Goal: Task Accomplishment & Management: Manage account settings

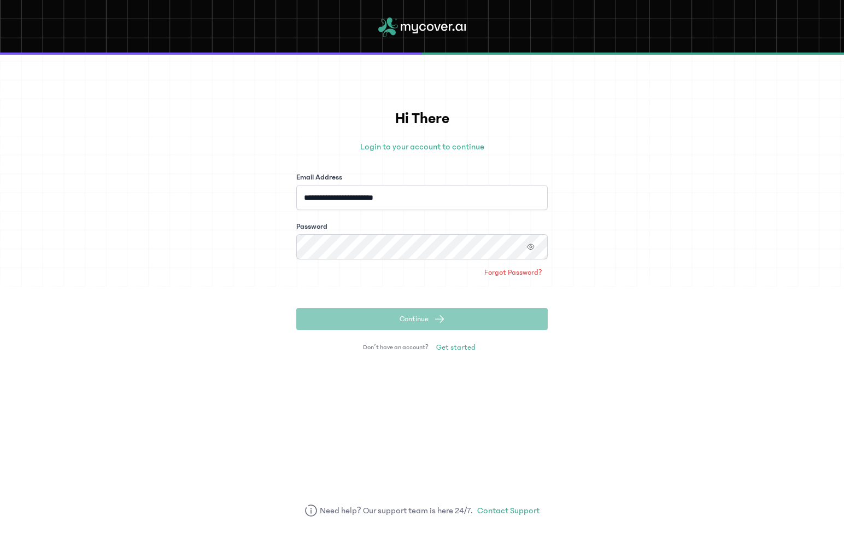
click at [261, 192] on div "**********" at bounding box center [422, 297] width 844 height 484
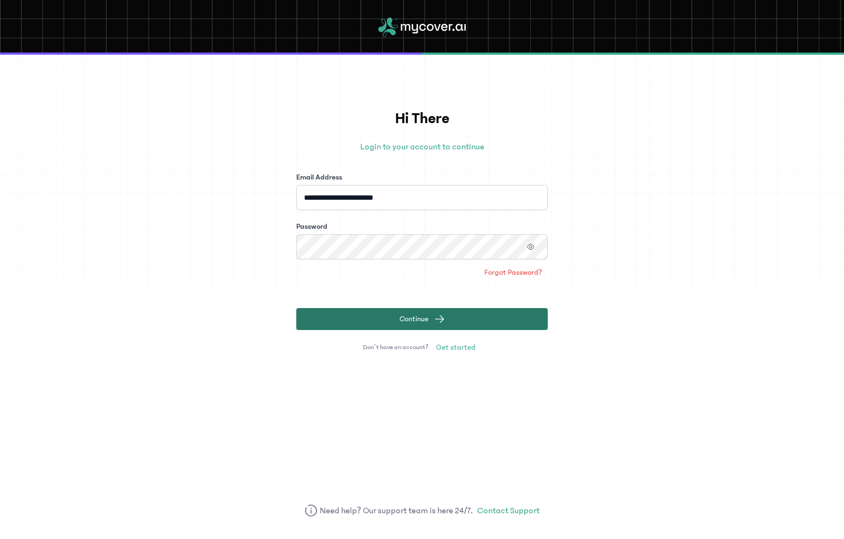
click at [382, 316] on button "Continue" at bounding box center [422, 319] width 252 height 22
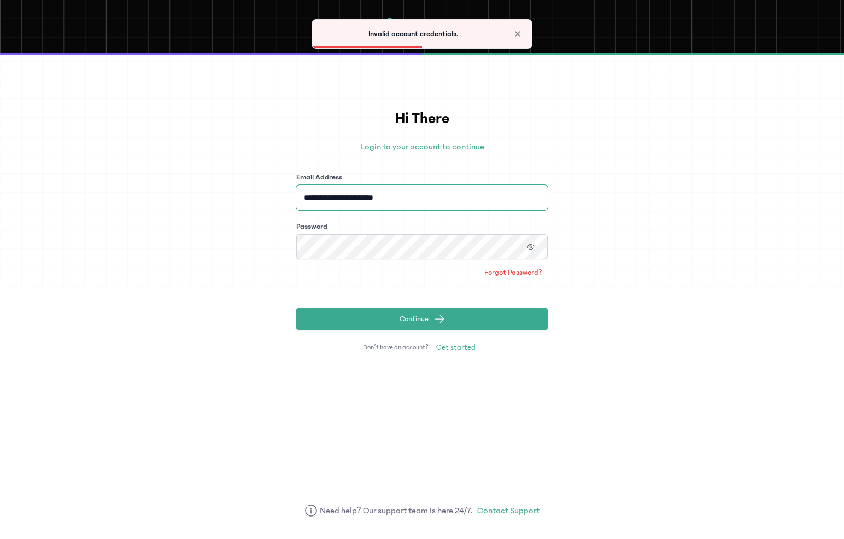
click at [432, 201] on input "**********" at bounding box center [422, 197] width 252 height 25
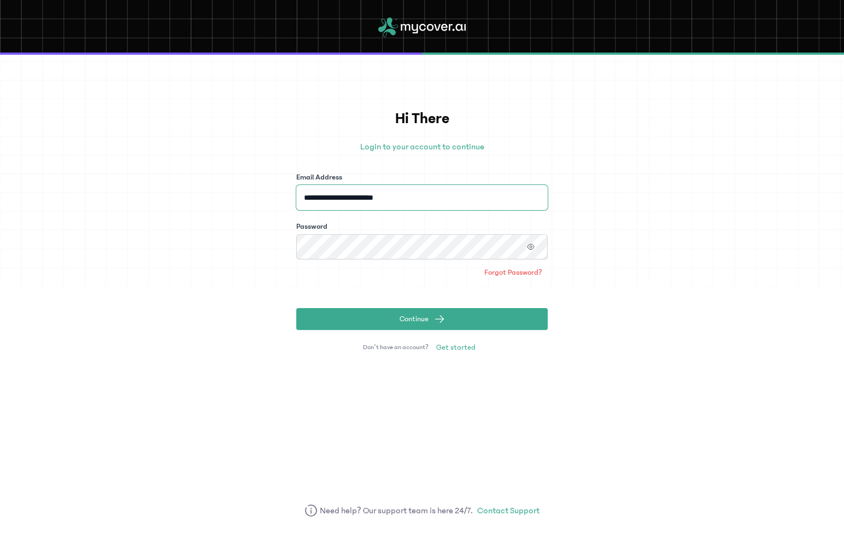
type input "**********"
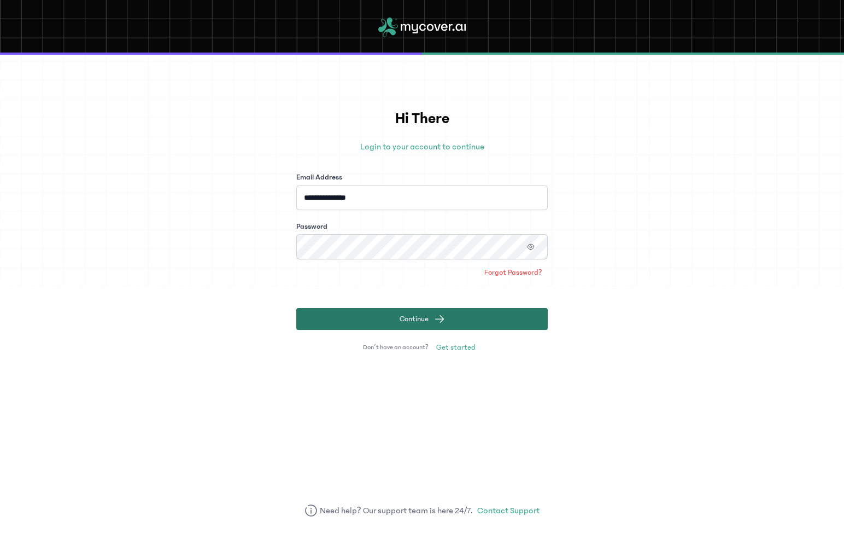
click at [384, 322] on button "Continue" at bounding box center [422, 319] width 252 height 22
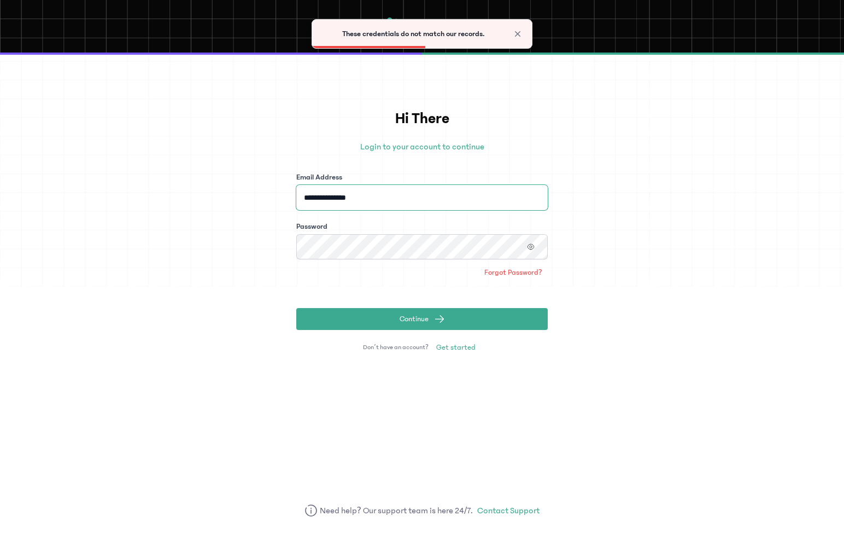
click at [395, 188] on input "**********" at bounding box center [422, 197] width 252 height 25
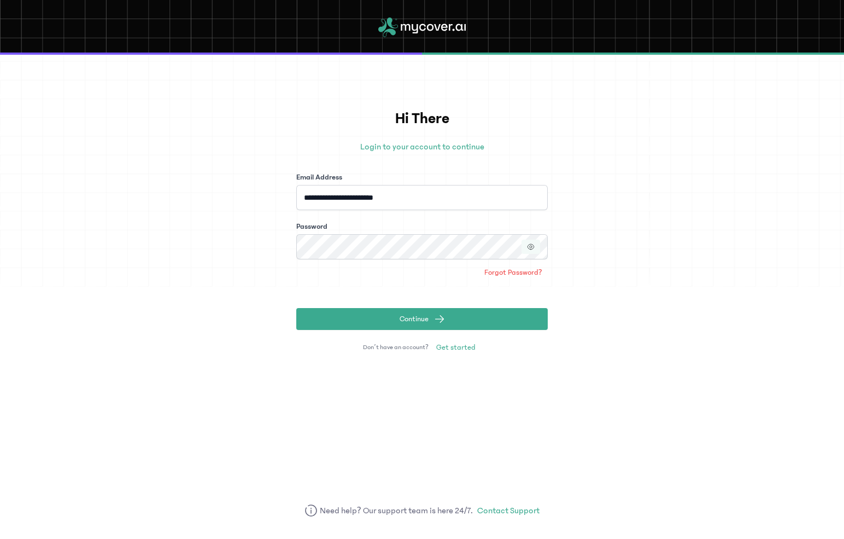
click at [528, 247] on icon "button" at bounding box center [531, 246] width 6 height 5
click at [414, 200] on input "**********" at bounding box center [422, 197] width 252 height 25
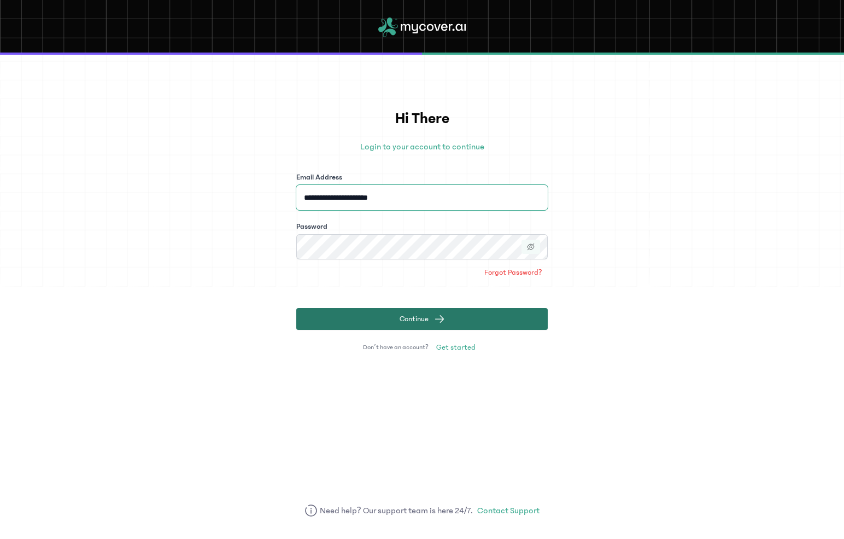
type input "**********"
click at [395, 316] on button "Continue" at bounding box center [422, 319] width 252 height 22
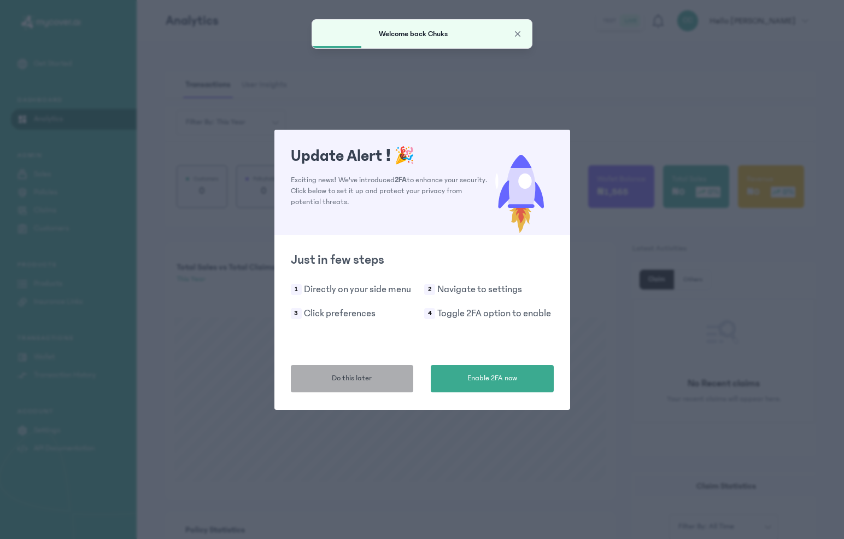
click at [371, 381] on span "Do this later" at bounding box center [352, 377] width 40 height 11
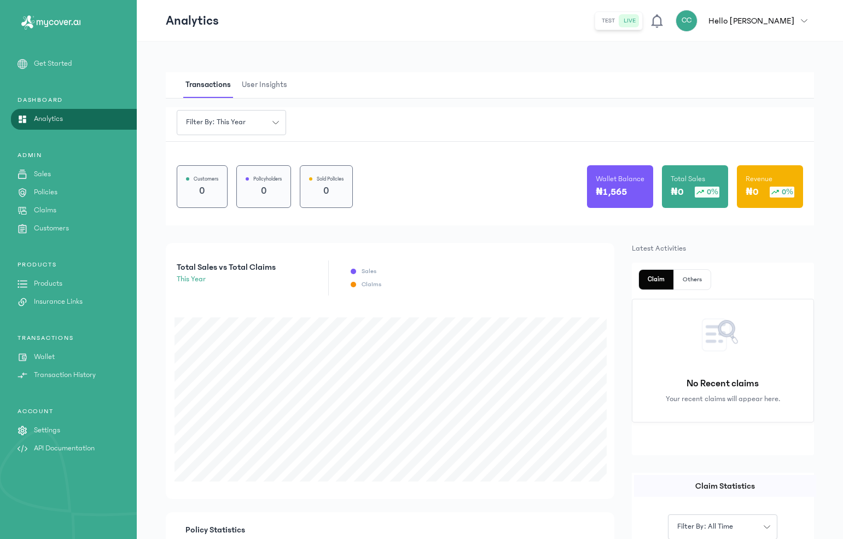
click at [45, 279] on p "Products" at bounding box center [48, 283] width 28 height 11
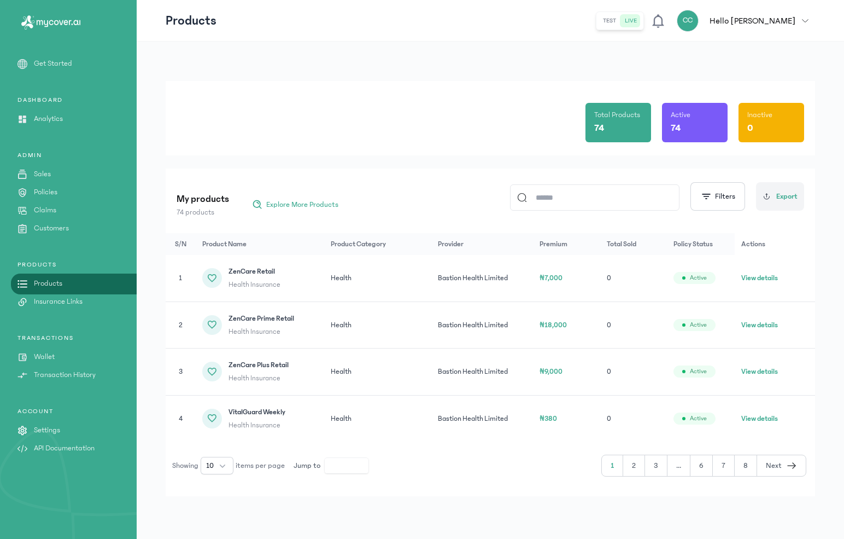
click at [571, 203] on input at bounding box center [599, 197] width 145 height 25
type input "*******"
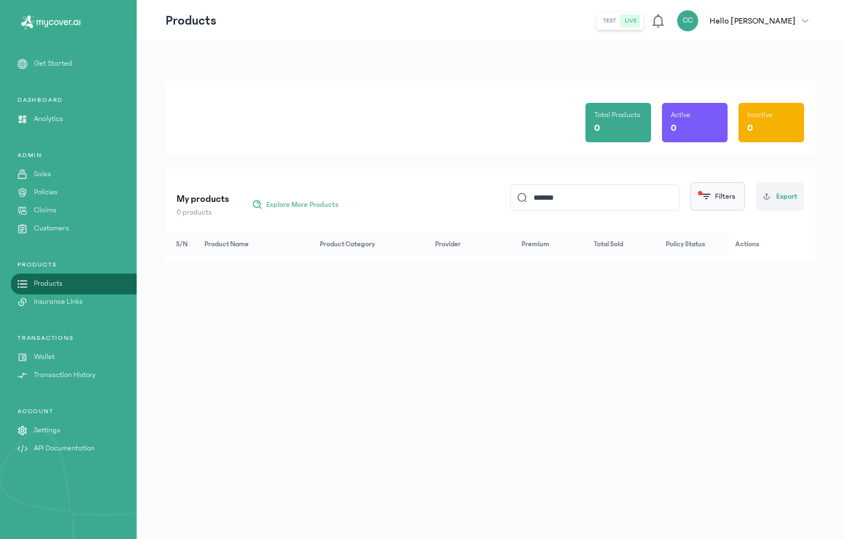
click at [704, 194] on span "button" at bounding box center [706, 196] width 11 height 11
click at [494, 284] on div "Total Products 0 Active 0 Inactive 0 My products 0 products Explore More Produc…" at bounding box center [491, 290] width 708 height 497
click at [545, 194] on input "*******" at bounding box center [599, 197] width 145 height 25
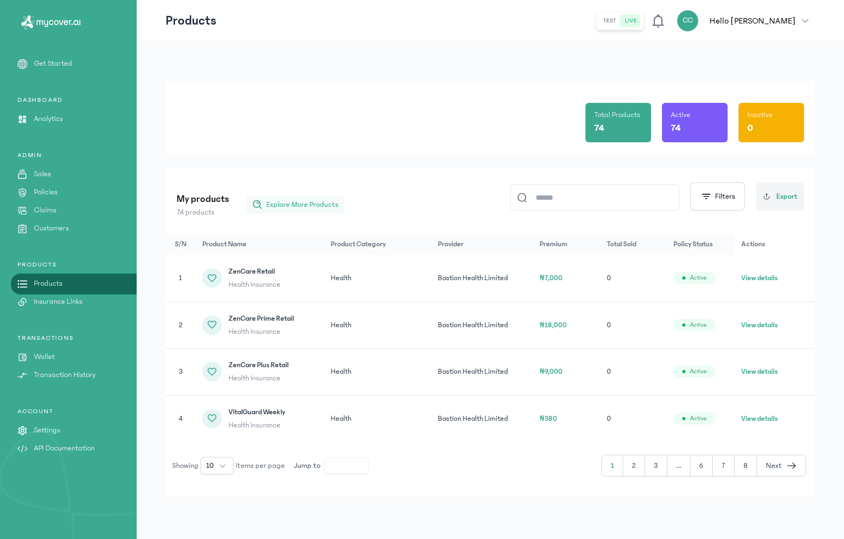
click at [295, 205] on span "Explore More Products" at bounding box center [302, 204] width 72 height 11
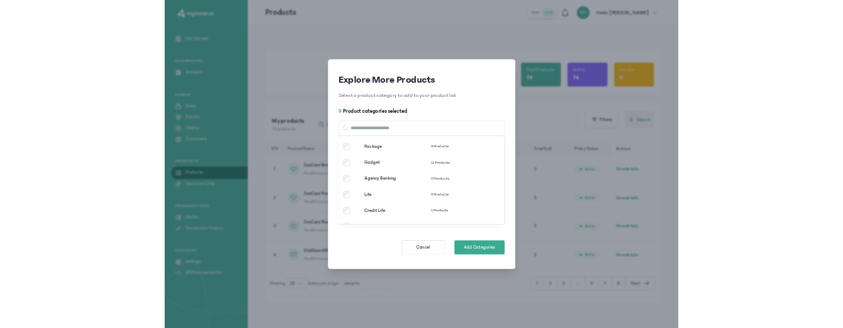
scroll to position [100, 0]
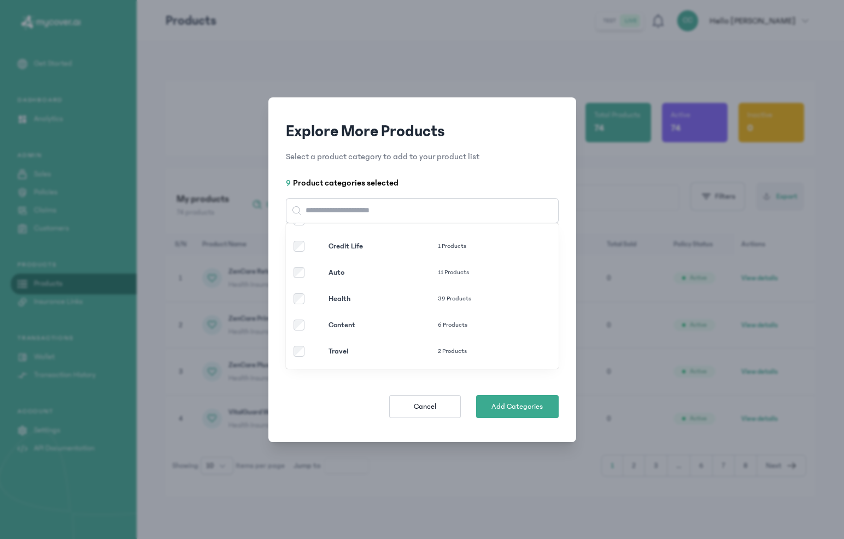
click at [345, 300] on p "Health" at bounding box center [383, 298] width 109 height 11
click at [515, 405] on span "Add Categories" at bounding box center [517, 406] width 51 height 11
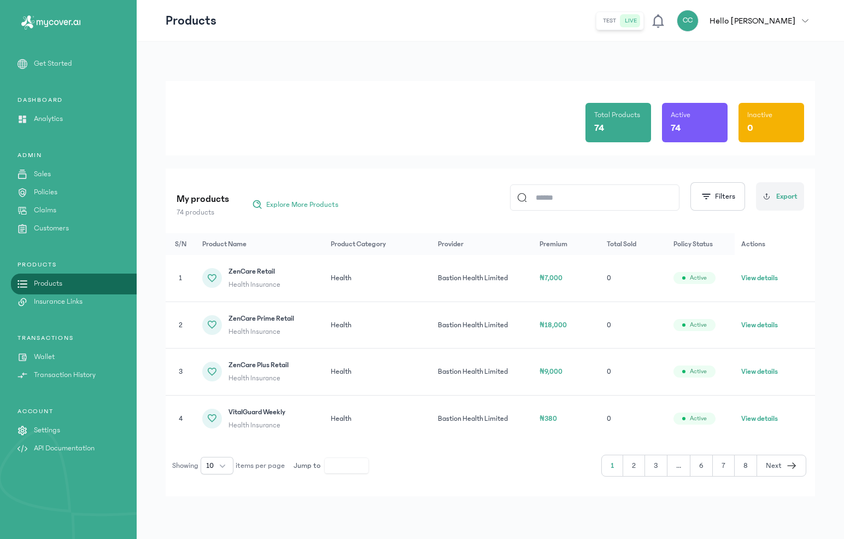
click at [563, 196] on input at bounding box center [599, 197] width 145 height 25
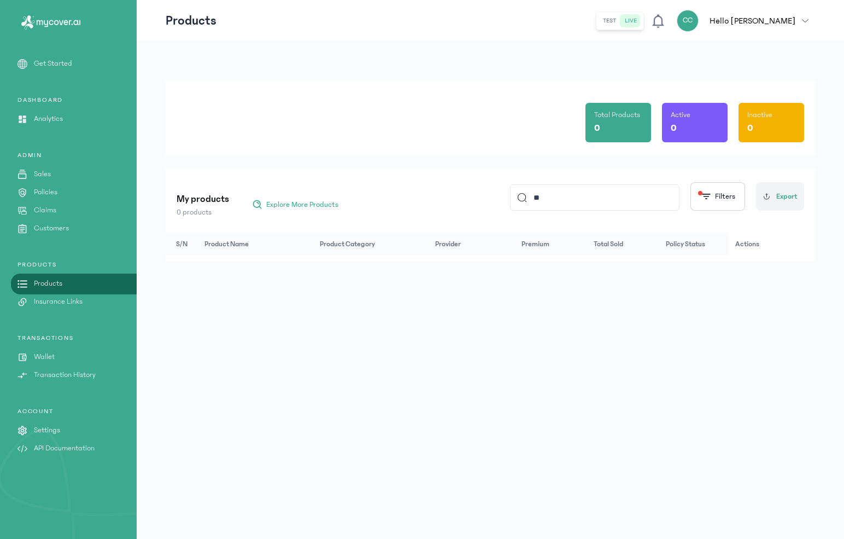
type input "*"
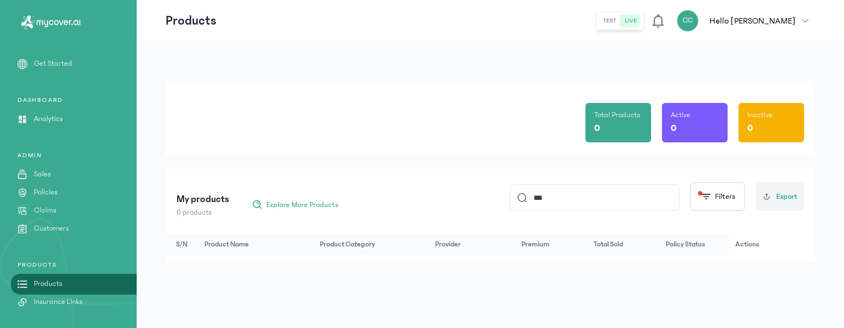
click at [549, 195] on input "***" at bounding box center [599, 197] width 145 height 25
type input "****"
click at [539, 198] on input "****" at bounding box center [599, 197] width 145 height 25
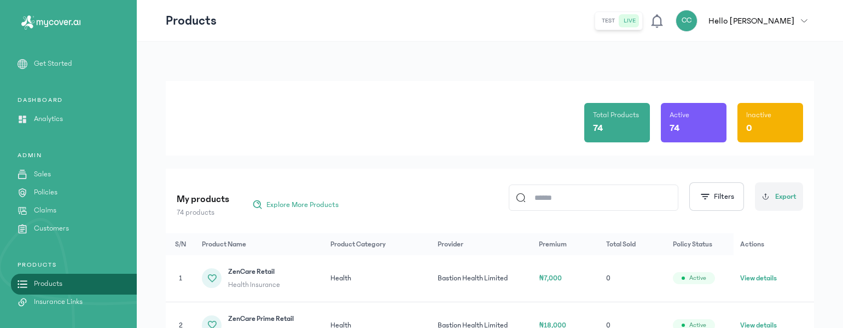
click at [452, 209] on div "My products 74 products Explore More Products Filters Export" at bounding box center [490, 196] width 626 height 43
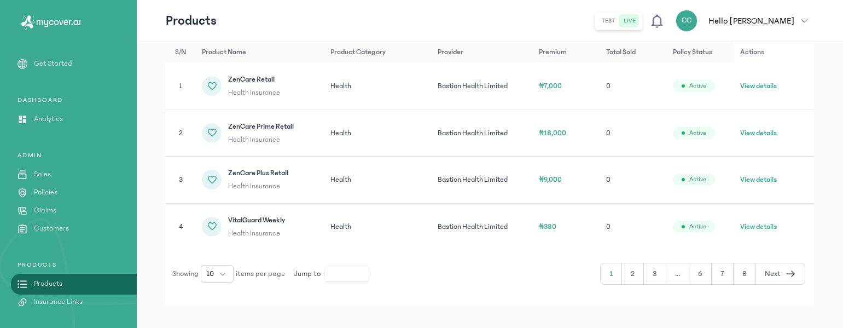
scroll to position [203, 0]
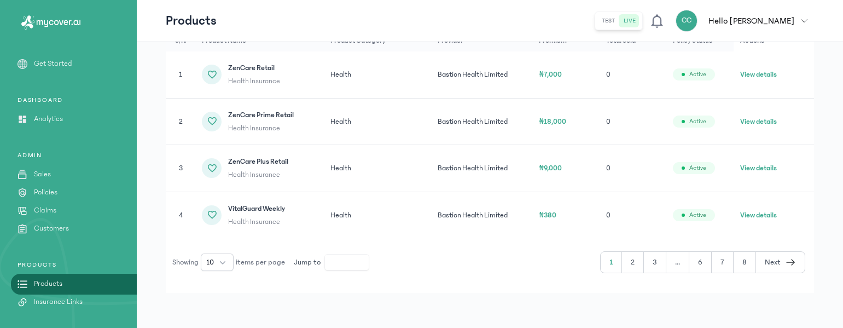
click at [644, 260] on button "2" at bounding box center [655, 262] width 22 height 21
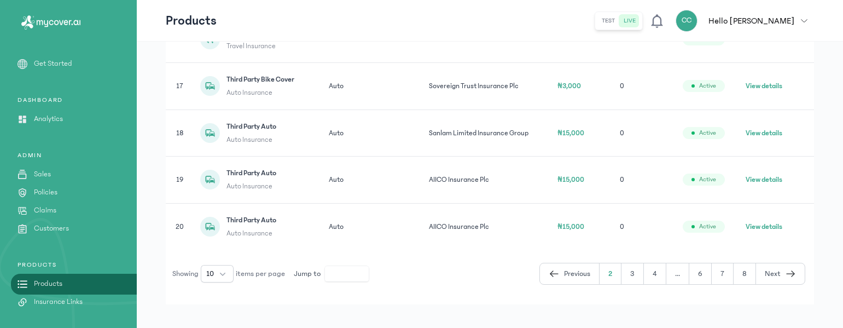
scroll to position [484, 0]
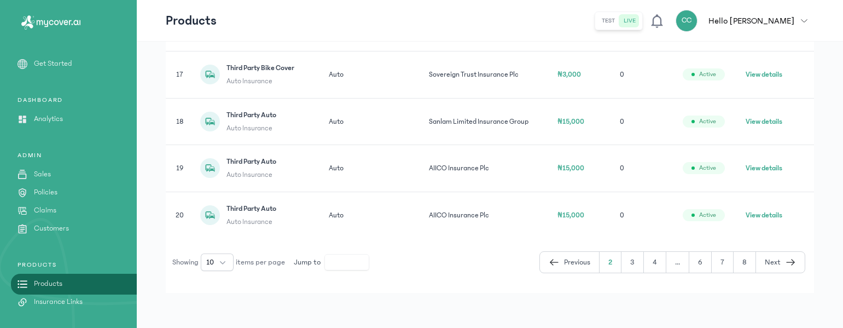
click at [666, 264] on button "4" at bounding box center [677, 262] width 23 height 21
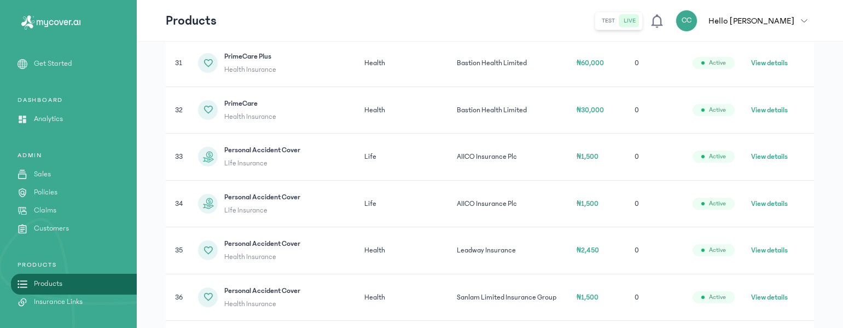
scroll to position [390, 0]
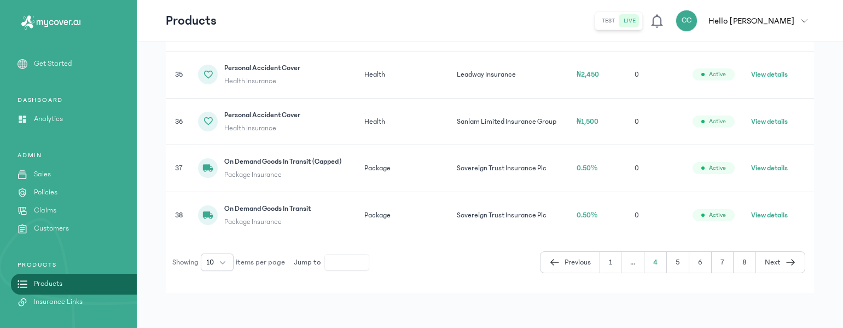
click at [711, 260] on button "6" at bounding box center [722, 262] width 22 height 21
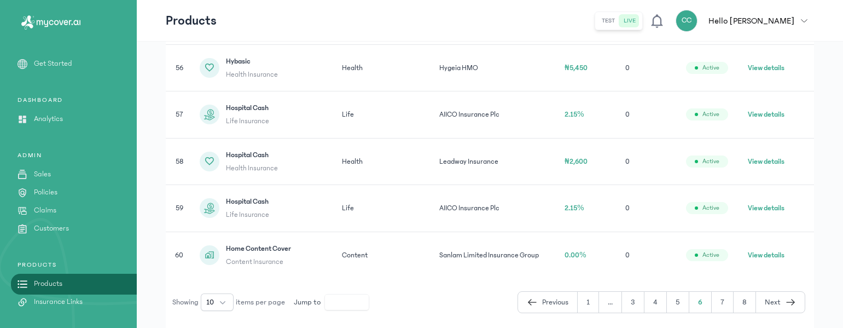
scroll to position [484, 0]
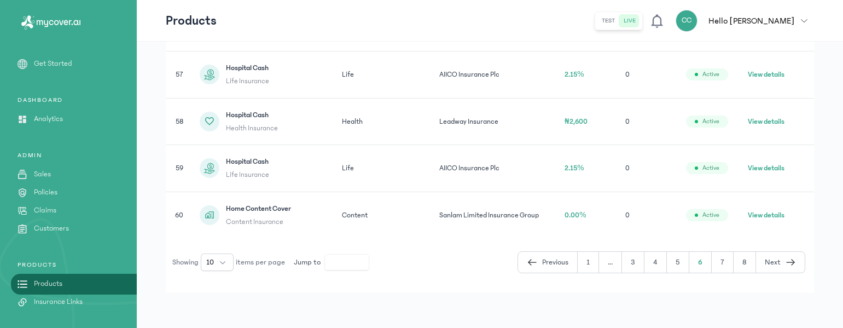
click at [733, 261] on button "7" at bounding box center [744, 262] width 22 height 21
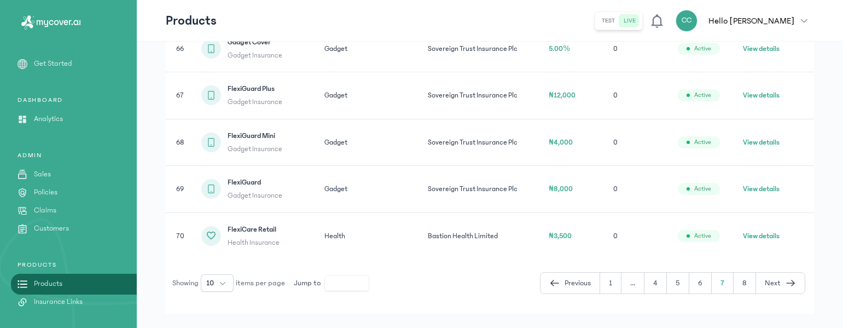
scroll to position [484, 0]
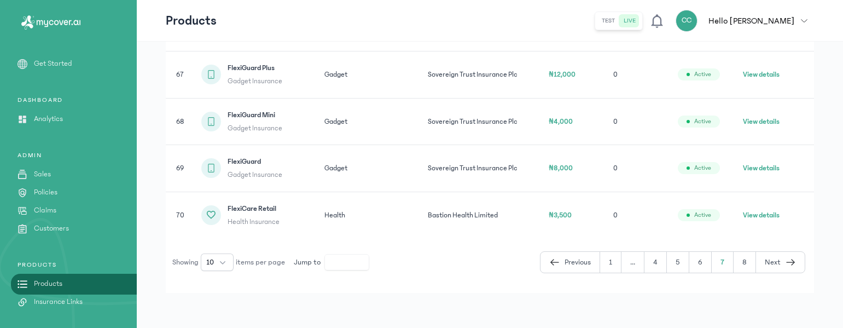
click at [756, 262] on button "8" at bounding box center [780, 262] width 49 height 21
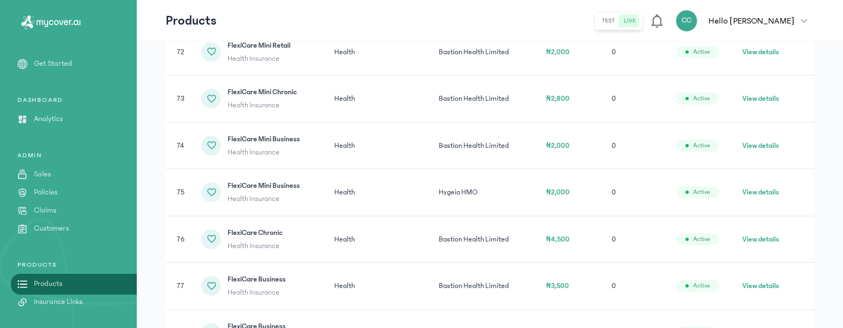
scroll to position [274, 0]
click at [752, 238] on button "View details" at bounding box center [760, 237] width 37 height 11
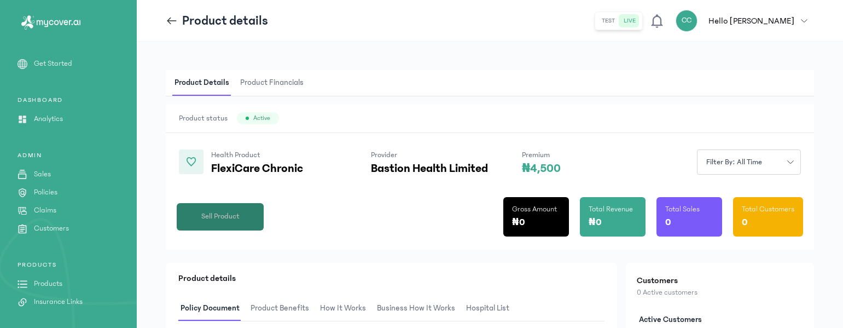
click at [217, 215] on span "Sell Product" at bounding box center [220, 216] width 38 height 11
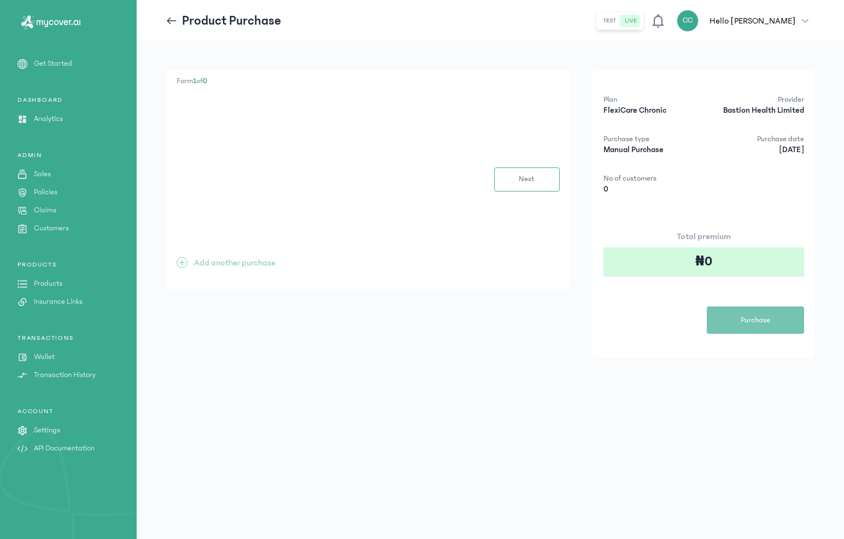
click at [332, 161] on form "Next" at bounding box center [368, 172] width 383 height 37
click at [410, 104] on div "Form 1 of 0 Next + Add another purchase" at bounding box center [368, 179] width 405 height 219
click at [522, 177] on span "Next" at bounding box center [527, 178] width 16 height 11
click at [198, 173] on span "Previous" at bounding box center [209, 178] width 26 height 11
click at [198, 173] on div "Next" at bounding box center [368, 179] width 383 height 24
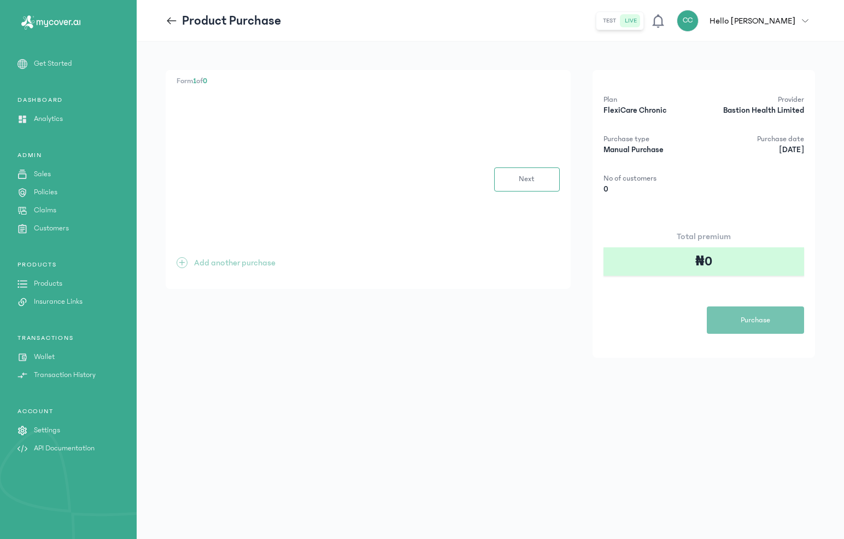
click at [50, 285] on p "Products" at bounding box center [48, 283] width 28 height 11
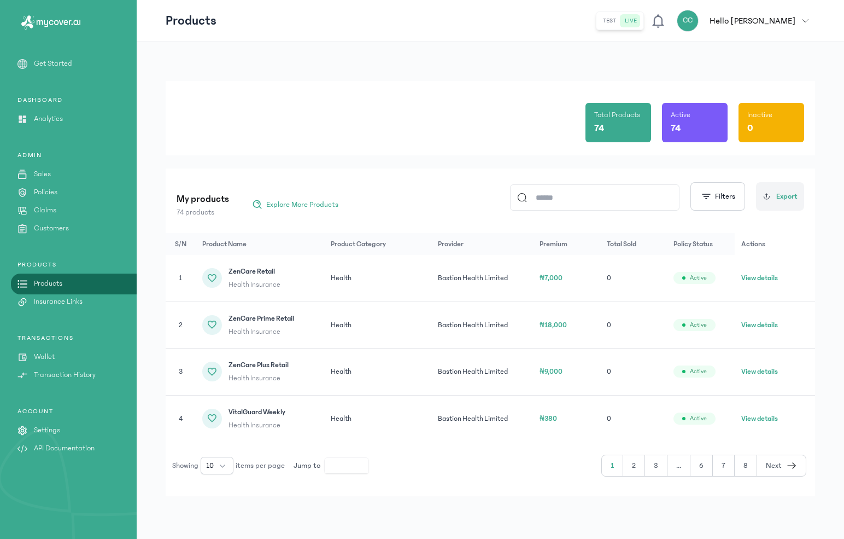
click at [51, 304] on p "Insurance Links" at bounding box center [58, 301] width 49 height 11
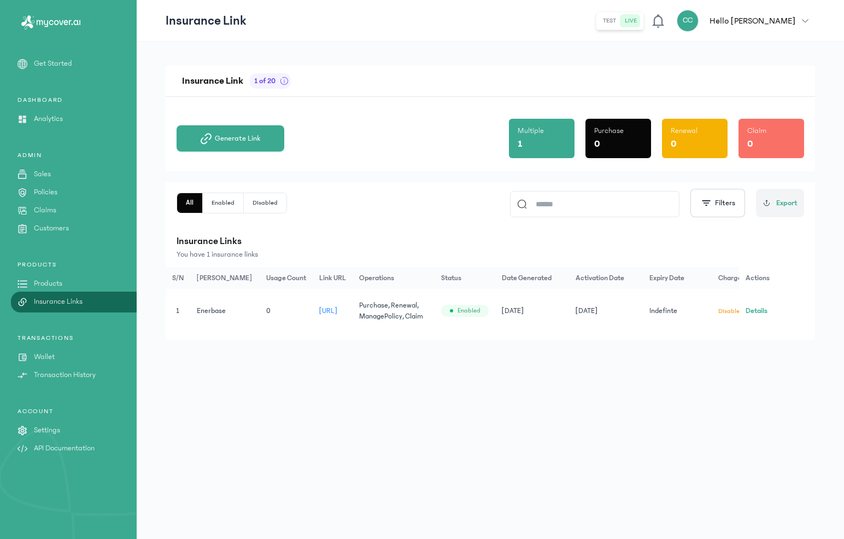
click at [754, 309] on button "Details" at bounding box center [757, 310] width 22 height 11
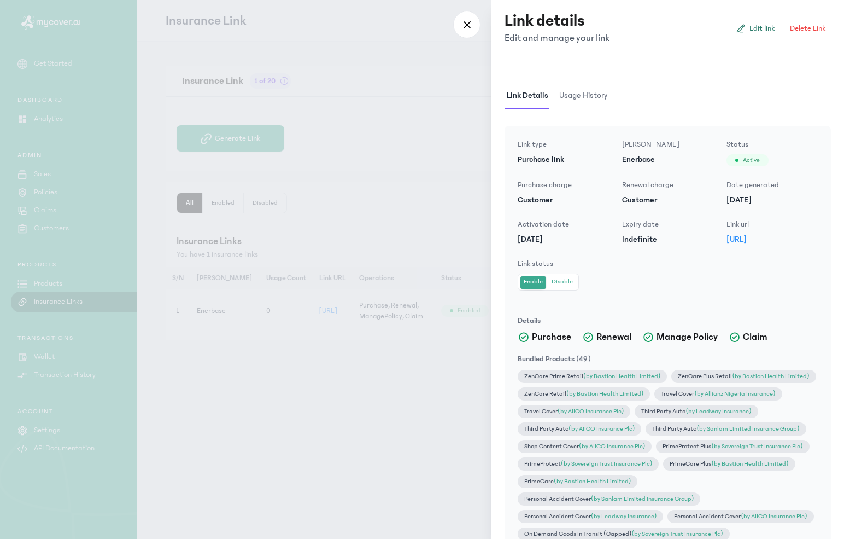
click at [756, 29] on span "Edit link" at bounding box center [762, 28] width 25 height 11
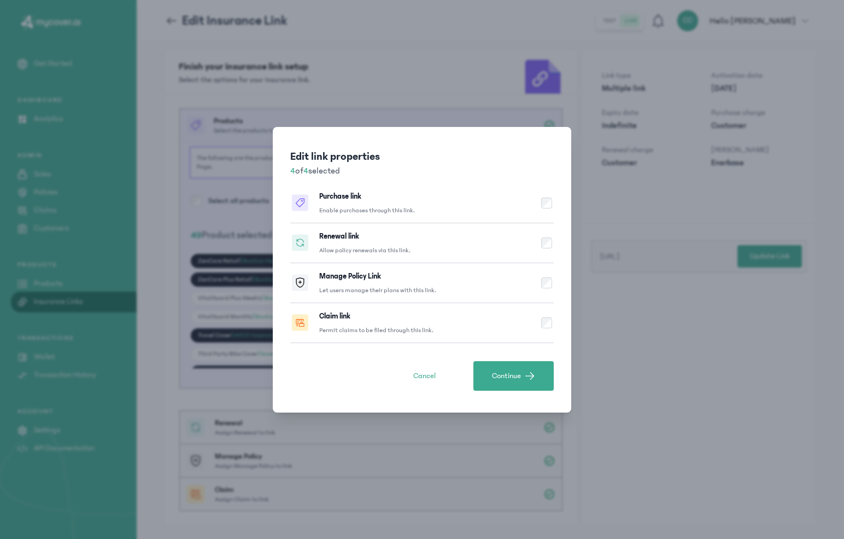
click at [393, 199] on div "Purchase link Enable purchases through this link." at bounding box center [367, 203] width 96 height 24
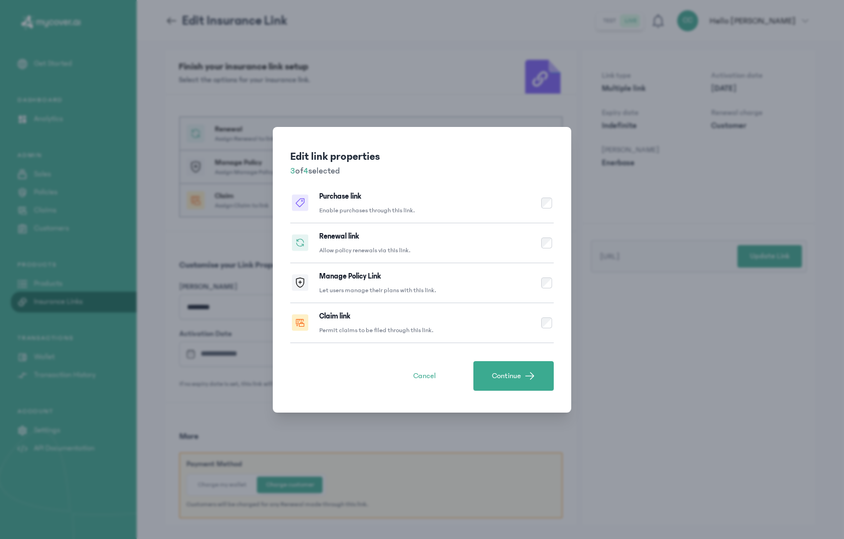
click at [393, 199] on div "Purchase link Enable purchases through this link." at bounding box center [367, 203] width 96 height 24
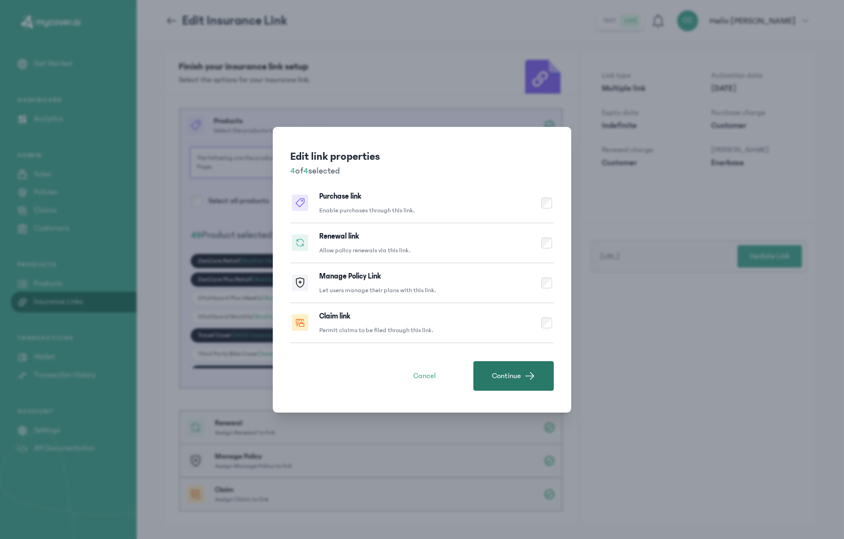
click at [492, 372] on span "Continue" at bounding box center [506, 375] width 29 height 11
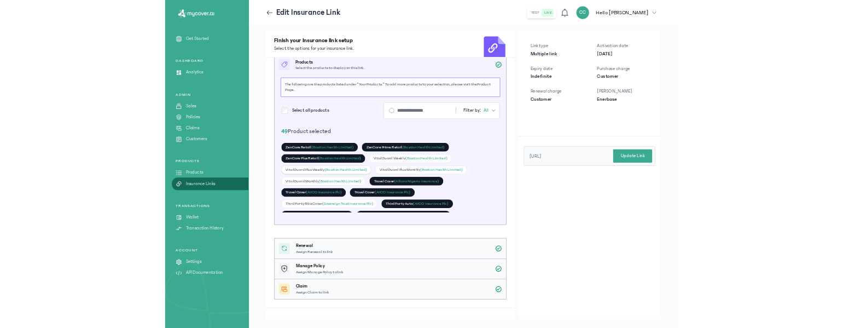
scroll to position [15, 0]
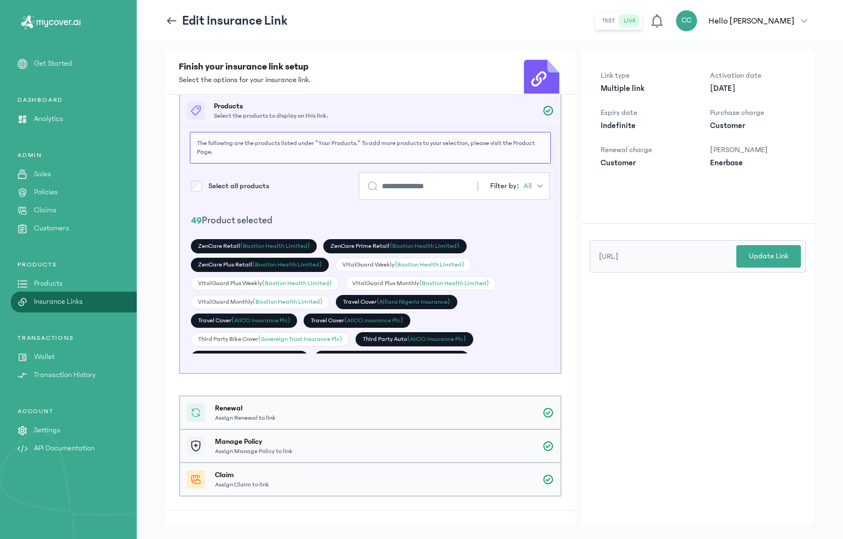
click at [419, 184] on input "search" at bounding box center [420, 185] width 77 height 11
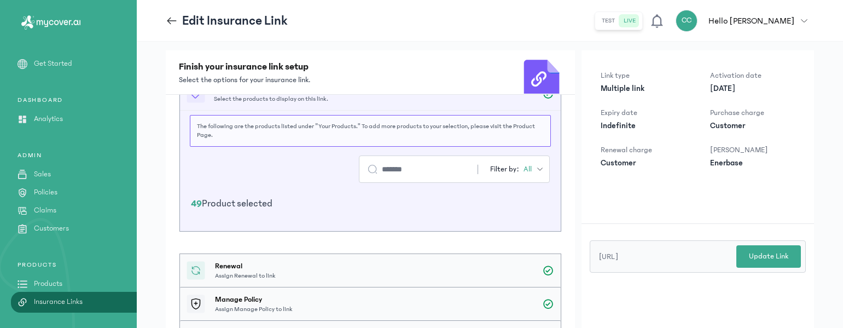
scroll to position [20, 0]
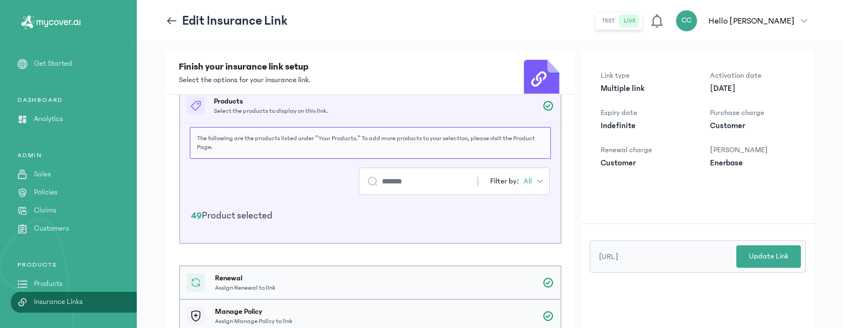
click at [441, 177] on input "*******" at bounding box center [420, 181] width 77 height 11
type input "******"
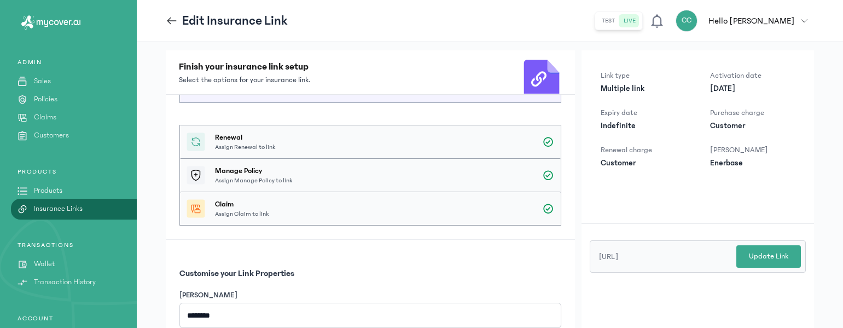
scroll to position [113, 0]
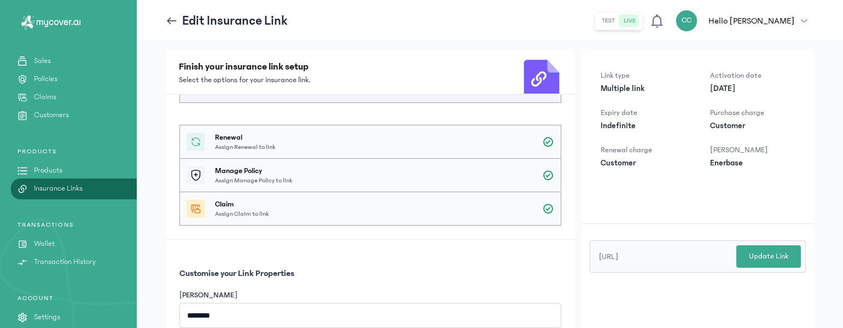
click at [48, 167] on p "Products" at bounding box center [48, 170] width 28 height 11
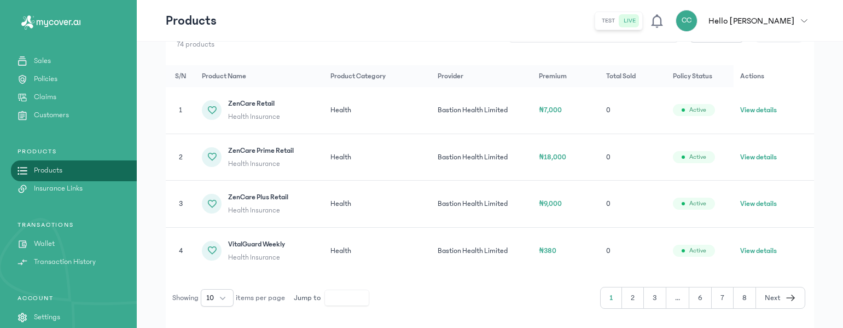
scroll to position [130, 0]
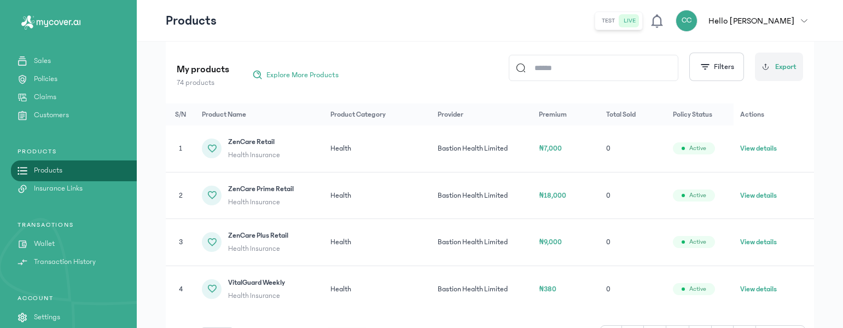
click at [542, 70] on input at bounding box center [597, 67] width 145 height 25
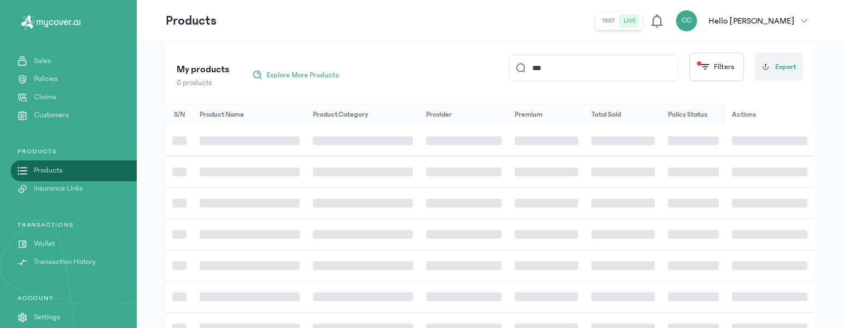
type input "***"
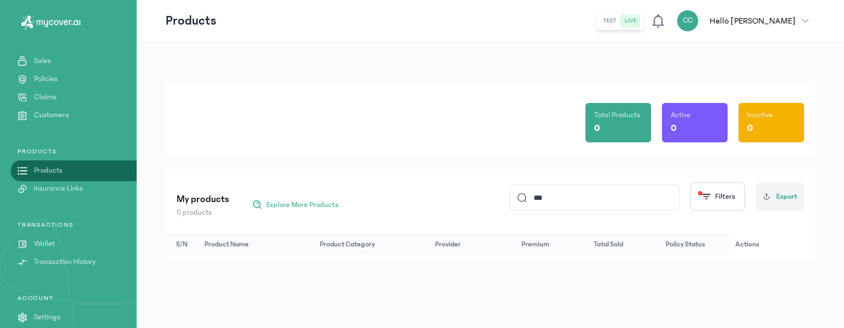
click at [538, 197] on input "***" at bounding box center [599, 197] width 145 height 25
click at [489, 177] on div "My products 0 products Explore More Products Filters Export" at bounding box center [491, 196] width 628 height 43
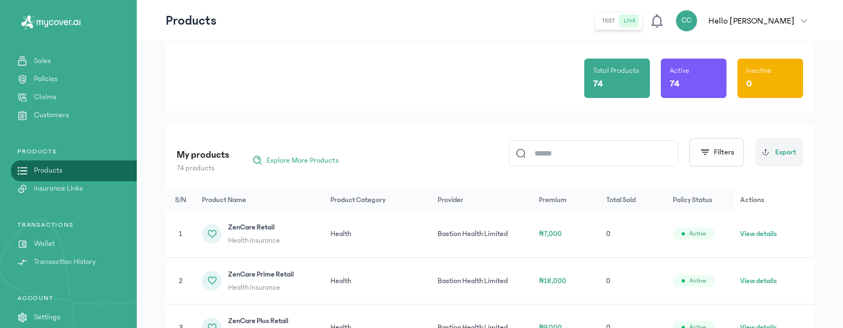
scroll to position [49, 0]
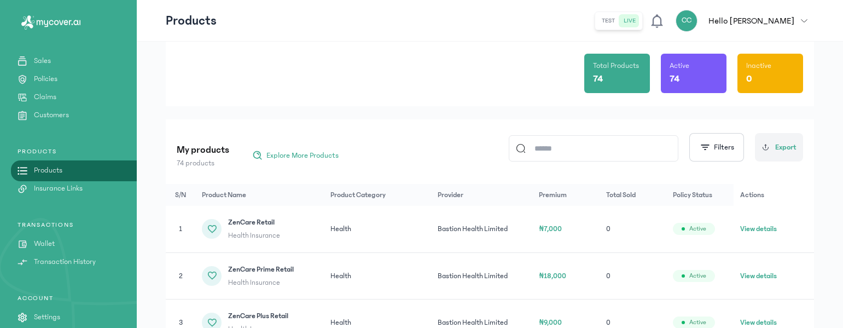
click at [588, 141] on input at bounding box center [597, 148] width 145 height 25
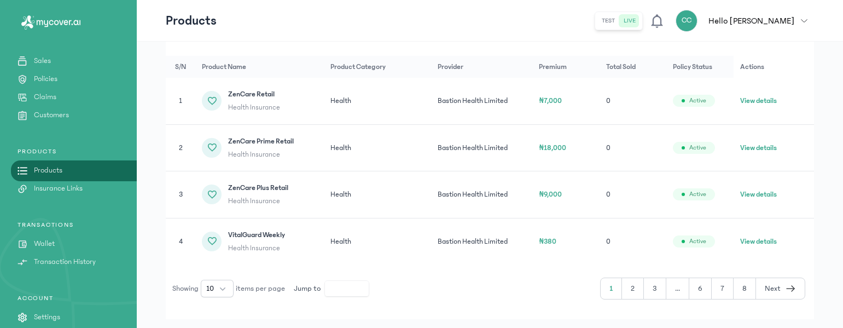
scroll to position [203, 0]
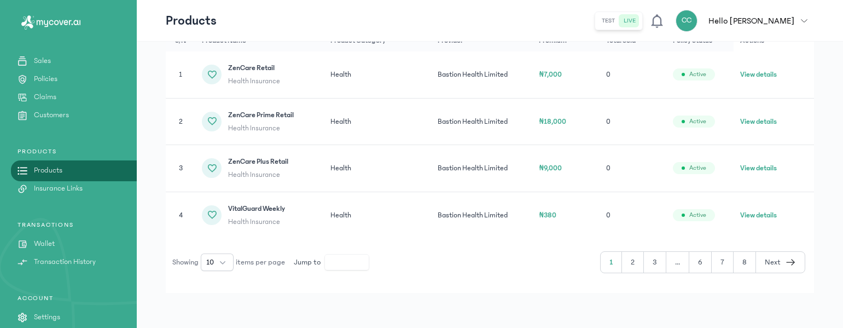
click at [756, 260] on button "8" at bounding box center [780, 262] width 49 height 21
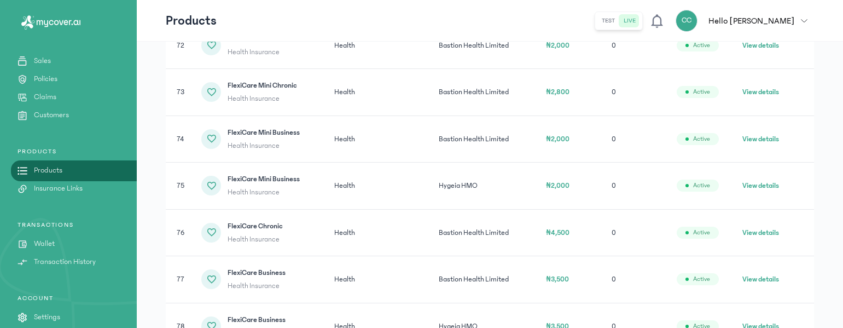
scroll to position [309, 0]
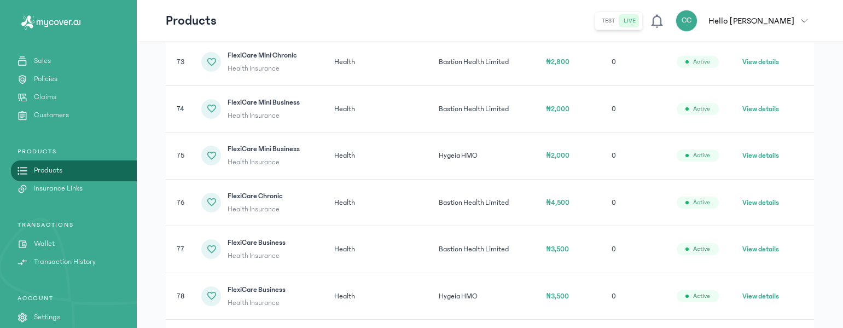
click at [760, 203] on button "View details" at bounding box center [760, 202] width 37 height 11
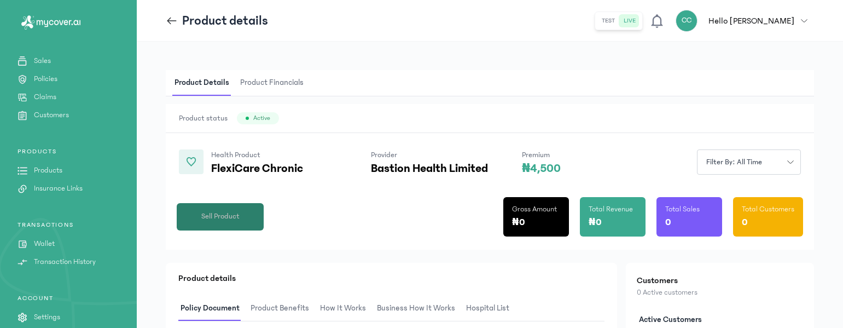
click at [224, 209] on button "Sell Product" at bounding box center [220, 216] width 87 height 27
click at [44, 187] on p "Insurance Links" at bounding box center [58, 188] width 49 height 11
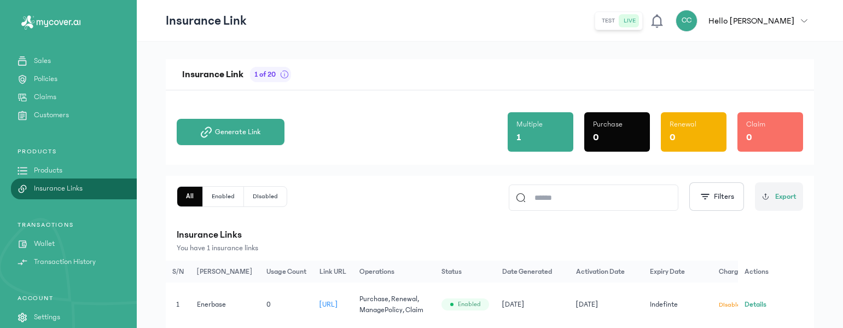
scroll to position [6, 0]
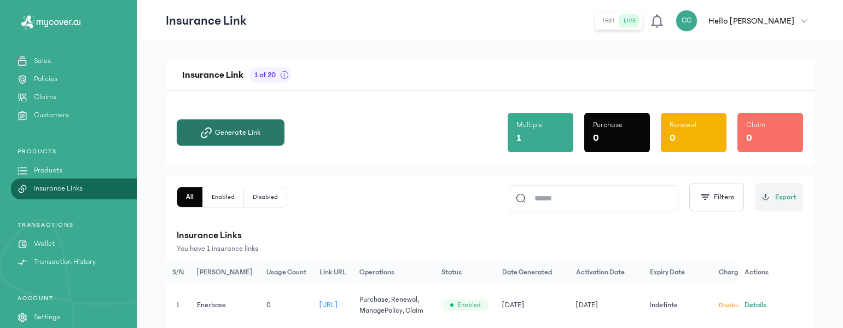
click at [236, 135] on span "Generate Link" at bounding box center [237, 132] width 45 height 11
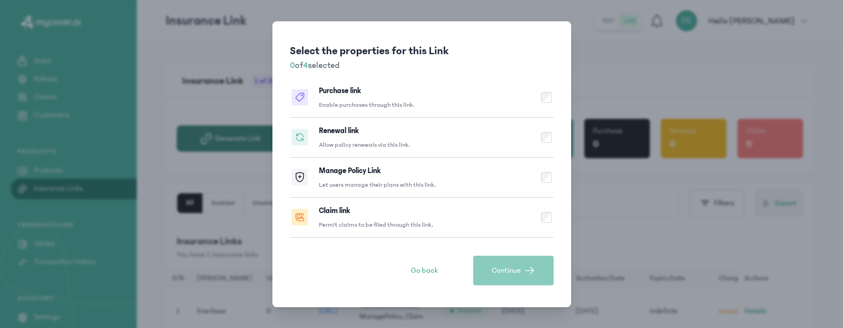
scroll to position [0, 0]
click at [628, 222] on div "Select the properties for this Link 0 of 4 selected Purchase link Enable purcha…" at bounding box center [422, 164] width 844 height 328
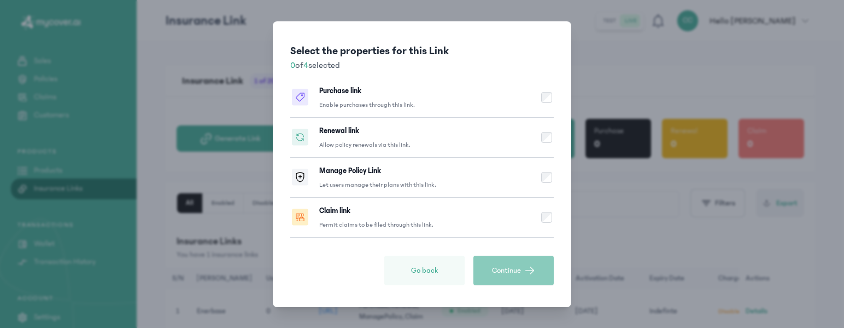
click at [422, 266] on span "Go back" at bounding box center [424, 270] width 27 height 11
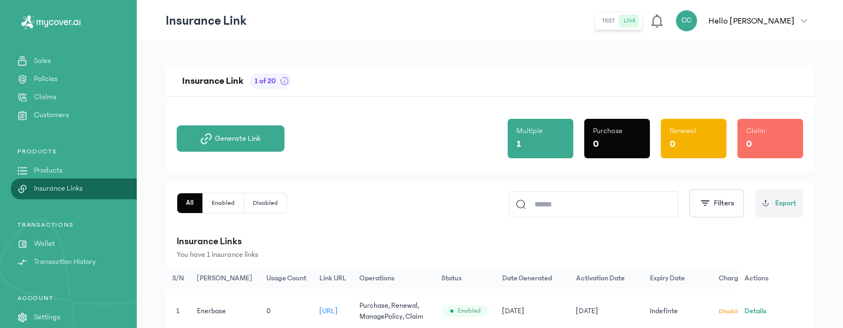
scroll to position [49, 0]
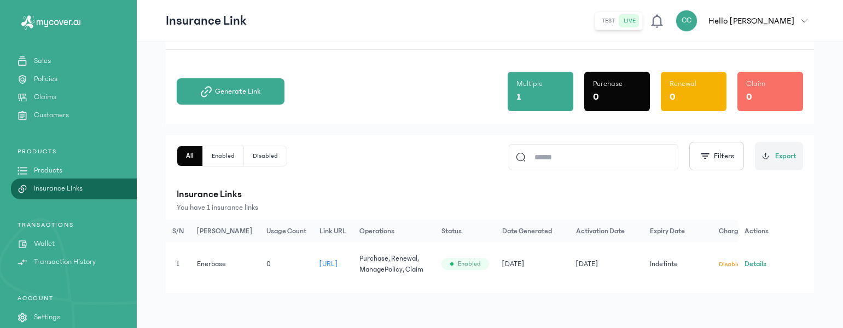
click at [643, 265] on td "0" at bounding box center [677, 264] width 69 height 44
click at [757, 259] on button "Details" at bounding box center [755, 263] width 22 height 11
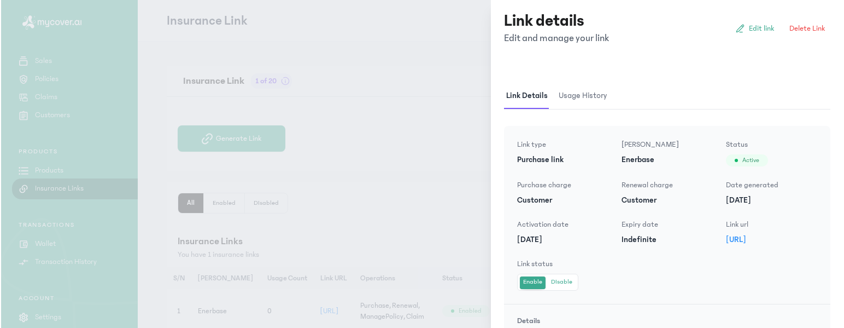
scroll to position [0, 0]
click at [757, 34] on link "Edit link" at bounding box center [755, 28] width 50 height 17
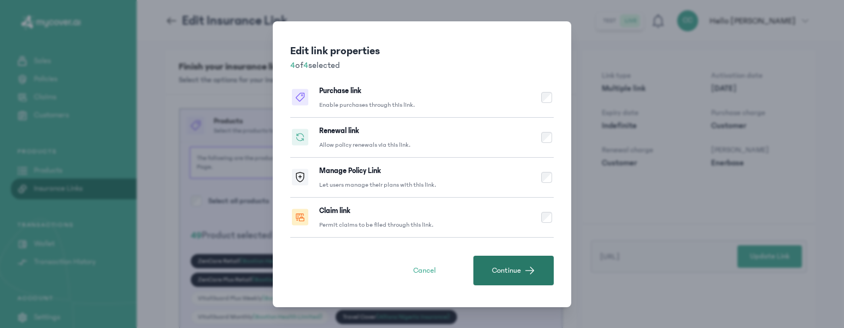
click at [511, 283] on button "Continue" at bounding box center [514, 270] width 80 height 30
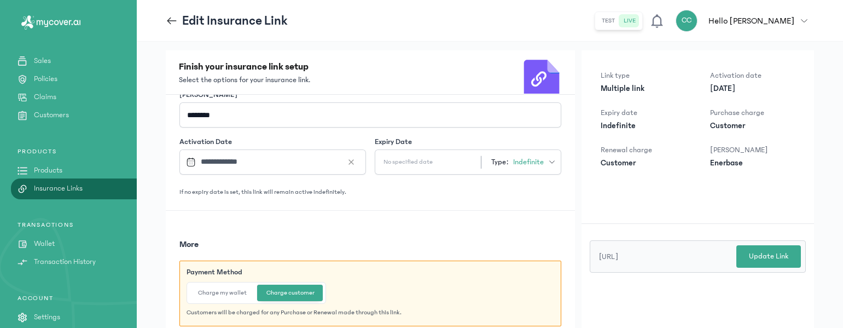
scroll to position [3, 0]
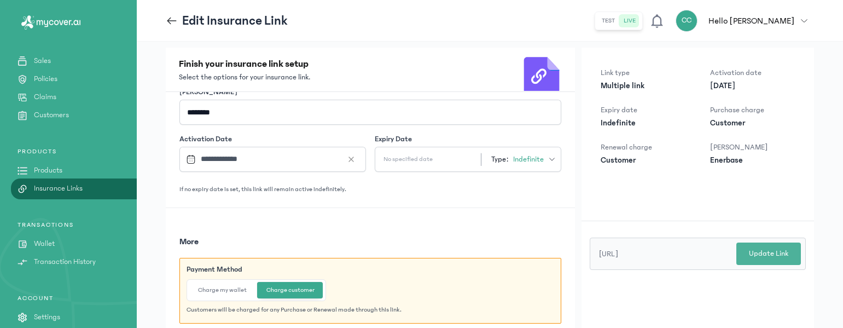
click at [758, 254] on p "Update Link" at bounding box center [768, 253] width 39 height 11
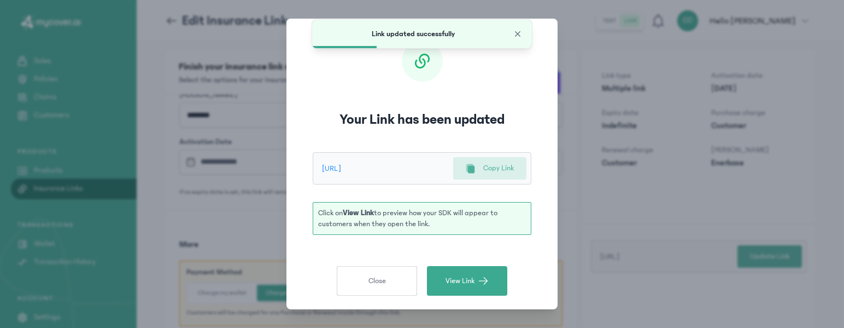
click at [505, 172] on p "Copy Link" at bounding box center [498, 167] width 31 height 11
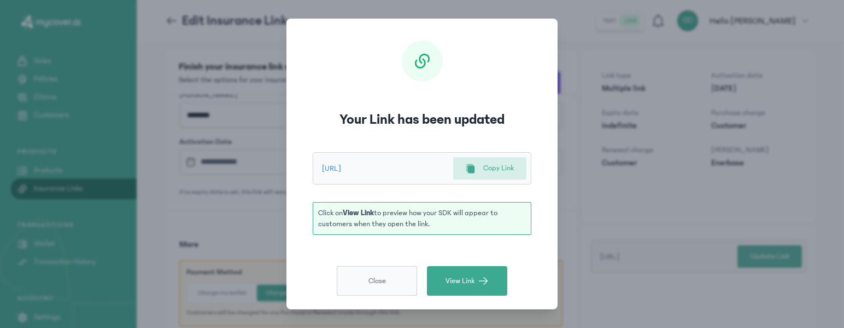
click at [369, 283] on span "Close" at bounding box center [377, 280] width 17 height 11
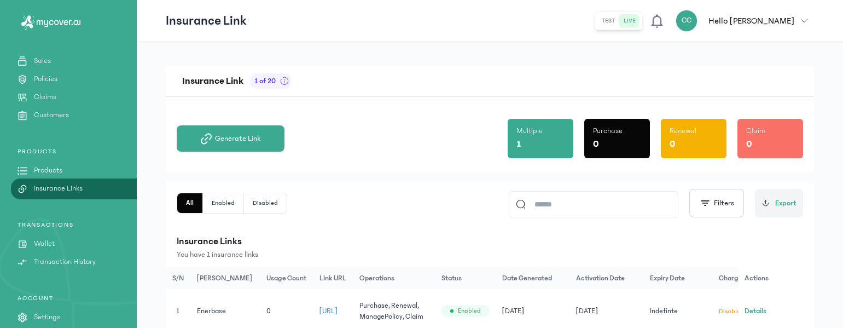
click at [640, 21] on button "test" at bounding box center [629, 20] width 21 height 13
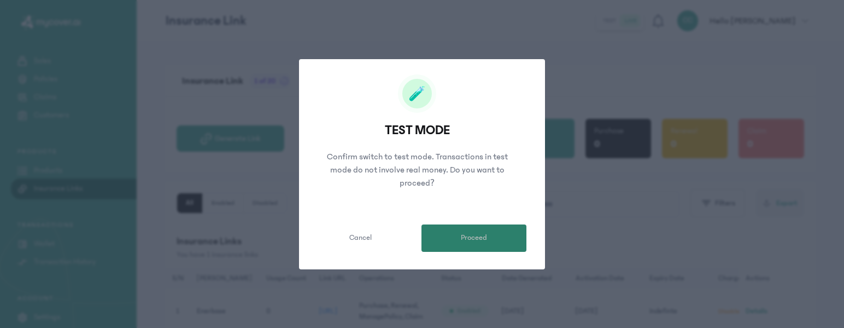
click at [463, 238] on span "Proceed" at bounding box center [474, 237] width 26 height 11
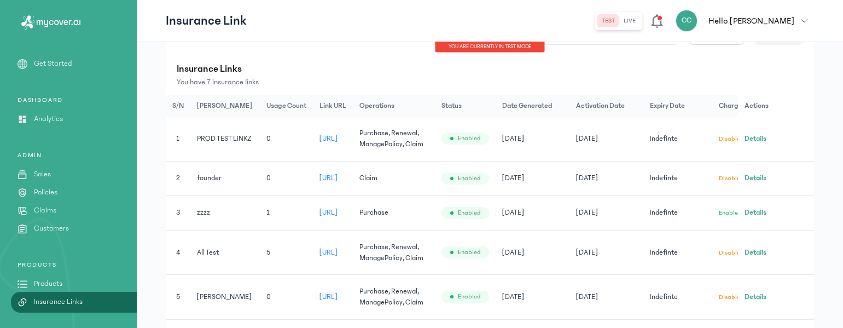
scroll to position [185, 0]
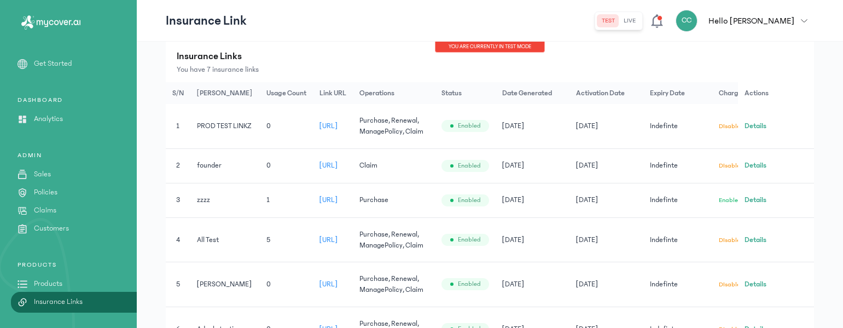
click at [757, 166] on button "Details" at bounding box center [755, 165] width 22 height 11
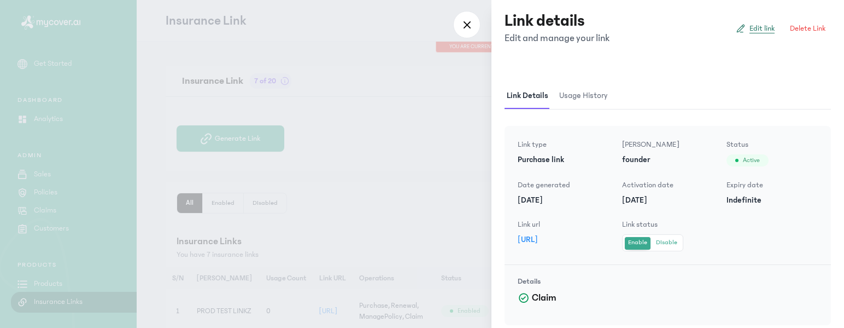
click at [762, 27] on span "Edit link" at bounding box center [762, 28] width 25 height 11
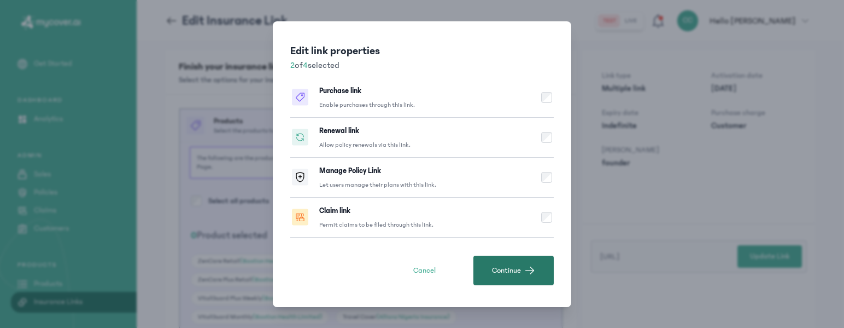
click at [505, 266] on span "Continue" at bounding box center [506, 270] width 29 height 11
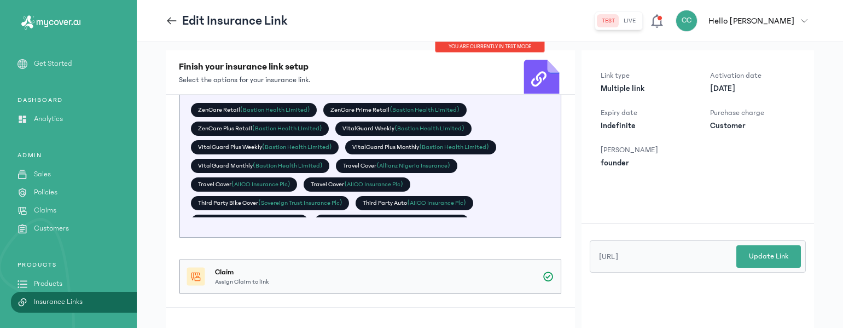
scroll to position [246, 0]
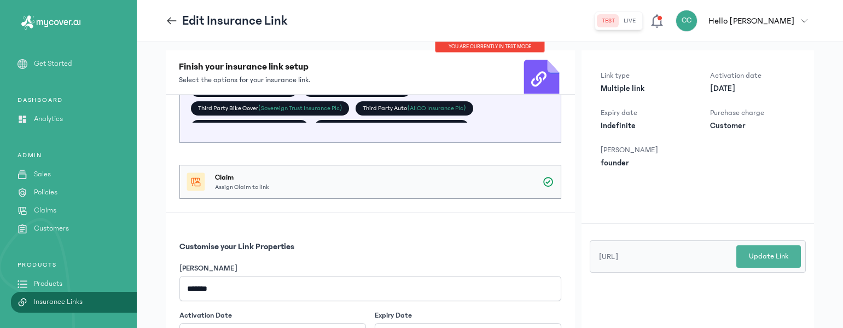
click at [765, 254] on p "Update Link" at bounding box center [768, 255] width 39 height 11
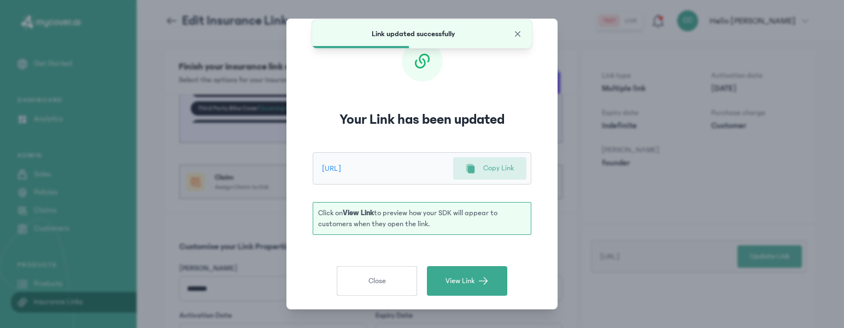
click at [489, 163] on p "Copy Link" at bounding box center [498, 167] width 31 height 11
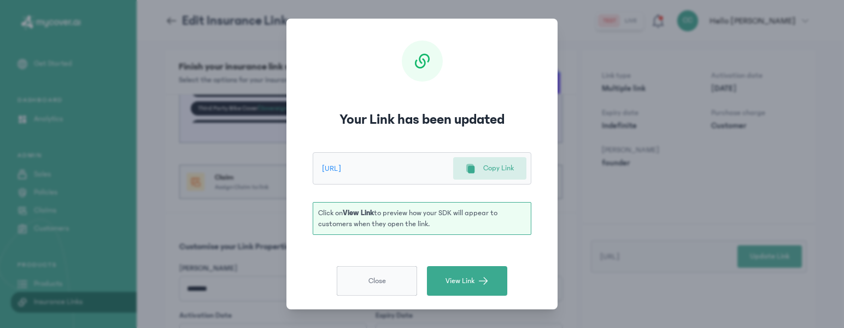
click at [366, 286] on button "Close" at bounding box center [377, 281] width 80 height 30
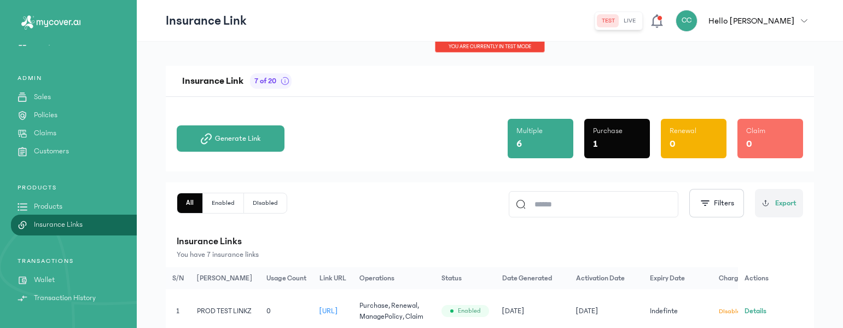
scroll to position [61, 0]
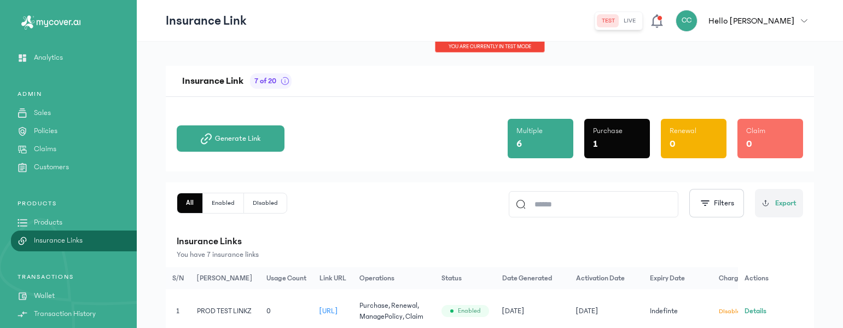
click at [44, 127] on p "Policies" at bounding box center [46, 130] width 24 height 11
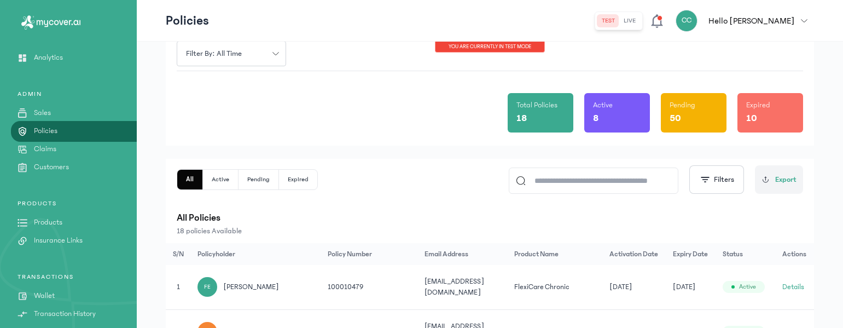
scroll to position [55, 0]
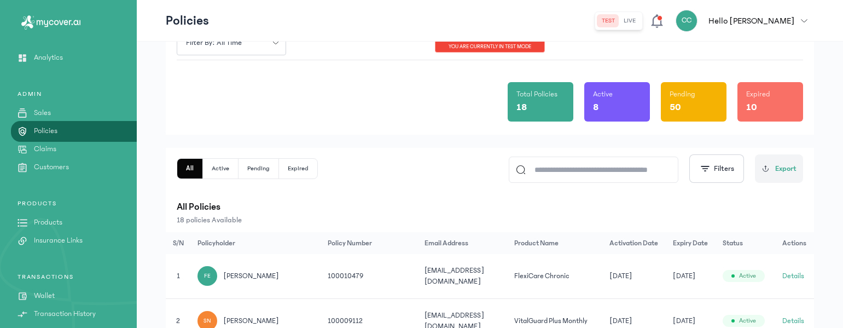
click at [50, 220] on p "Products" at bounding box center [48, 222] width 28 height 11
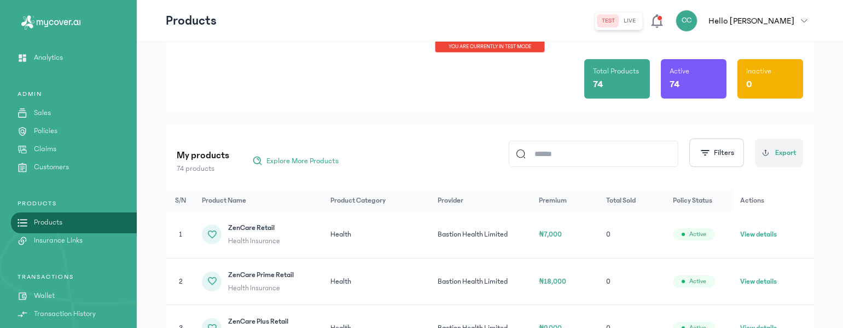
scroll to position [40, 0]
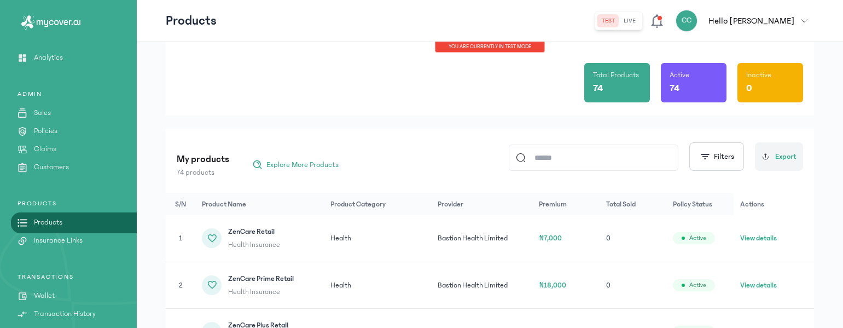
click at [562, 161] on input at bounding box center [597, 157] width 145 height 25
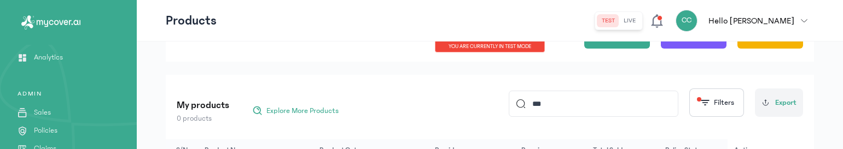
scroll to position [85, 0]
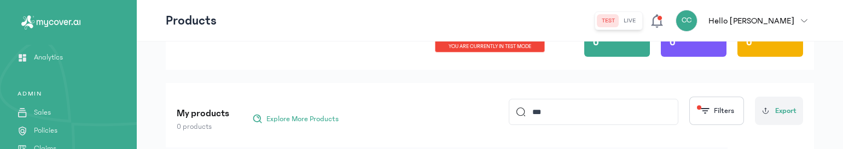
click at [558, 114] on input "***" at bounding box center [597, 112] width 145 height 25
click at [467, 97] on div "My products 0 products Explore More Products **** Filters Export" at bounding box center [490, 111] width 626 height 43
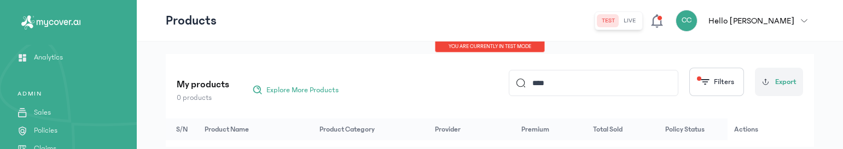
scroll to position [126, 0]
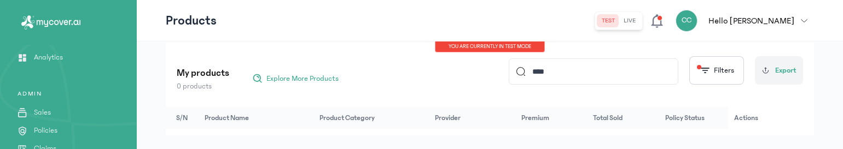
click at [557, 72] on input "****" at bounding box center [597, 71] width 145 height 25
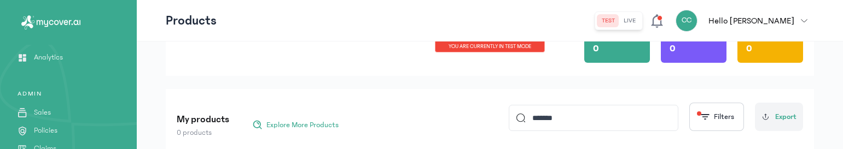
scroll to position [147, 0]
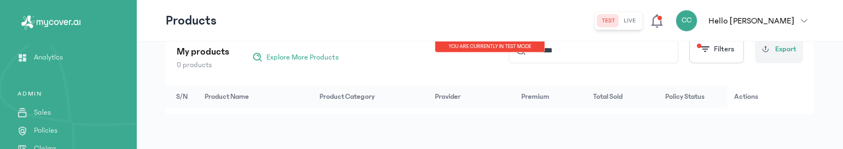
type input "*******"
click at [303, 57] on span "Explore More Products" at bounding box center [302, 57] width 72 height 11
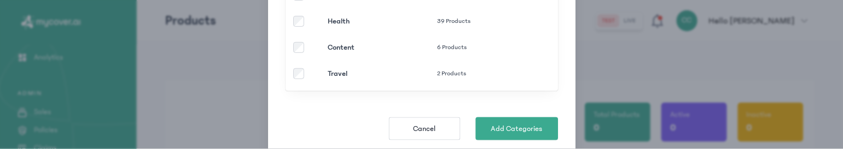
scroll to position [230, 0]
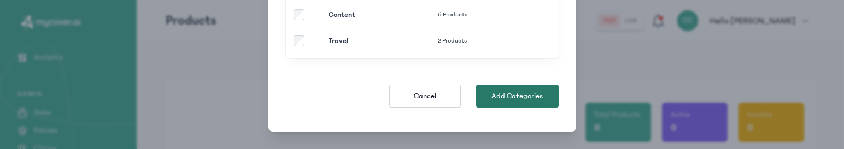
click at [503, 93] on span "Add Categories" at bounding box center [517, 96] width 51 height 11
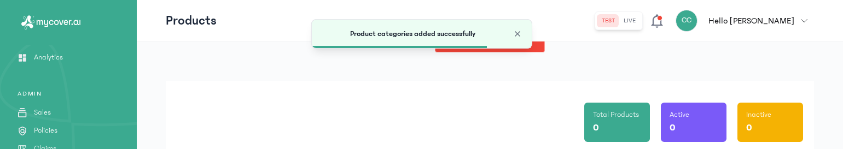
click at [290, 94] on div "Total Products 0 Active 0 Inactive 0" at bounding box center [490, 118] width 626 height 74
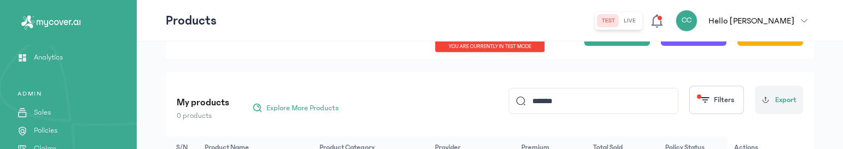
scroll to position [97, 0]
click at [543, 98] on input "*******" at bounding box center [597, 99] width 145 height 25
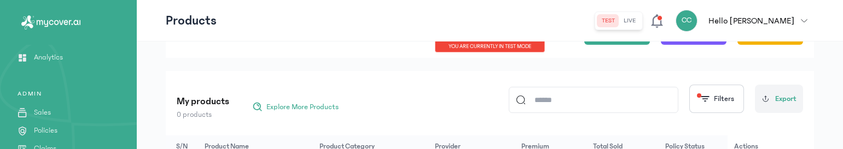
click at [414, 91] on div "My products 0 products Explore More Products Filters Export" at bounding box center [490, 99] width 626 height 43
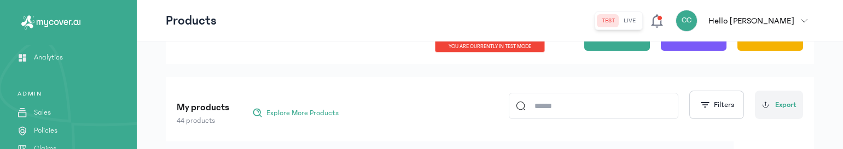
scroll to position [101, 0]
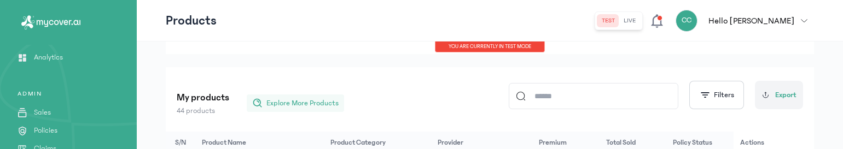
click at [298, 102] on span "Explore More Products" at bounding box center [302, 103] width 72 height 11
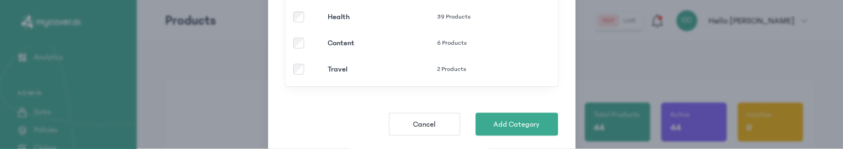
scroll to position [230, 0]
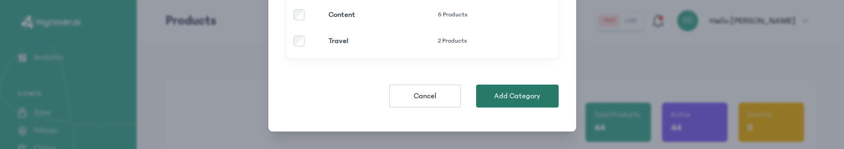
click at [519, 96] on span "Add Category" at bounding box center [517, 96] width 46 height 11
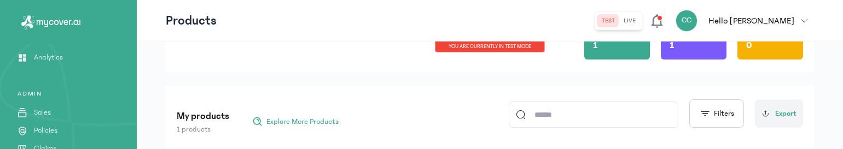
scroll to position [82, 0]
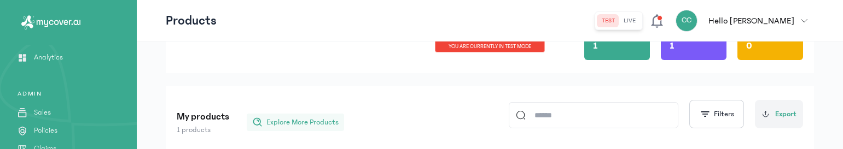
click at [319, 119] on span "Explore More Products" at bounding box center [302, 122] width 72 height 11
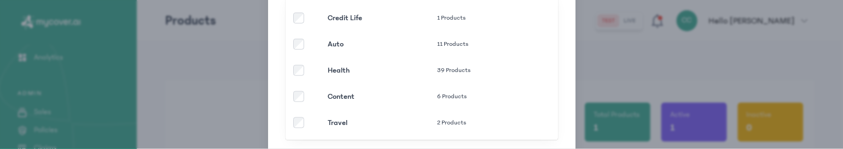
scroll to position [230, 0]
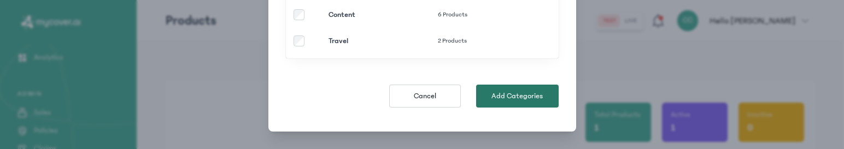
click at [520, 95] on span "Add Categories" at bounding box center [517, 96] width 51 height 11
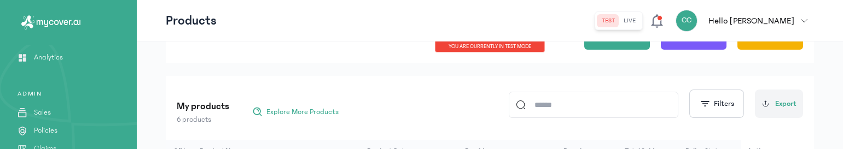
scroll to position [93, 0]
click at [293, 110] on span "Explore More Products" at bounding box center [302, 111] width 72 height 11
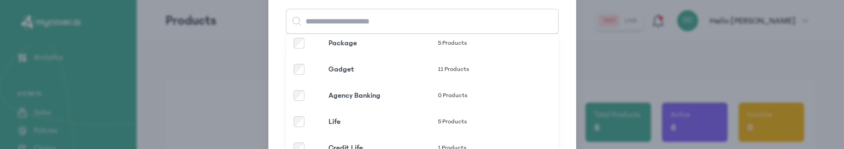
scroll to position [8, 0]
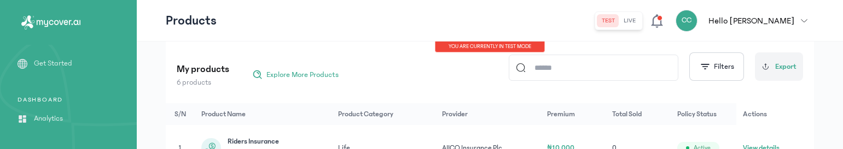
scroll to position [128, 0]
click at [296, 79] on span "Explore More Products" at bounding box center [302, 76] width 72 height 11
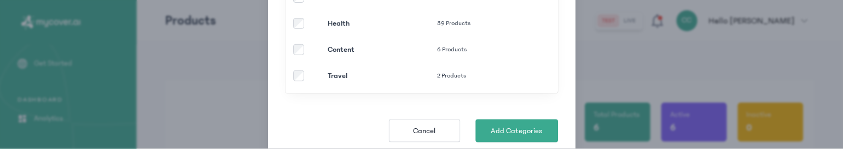
scroll to position [202, 0]
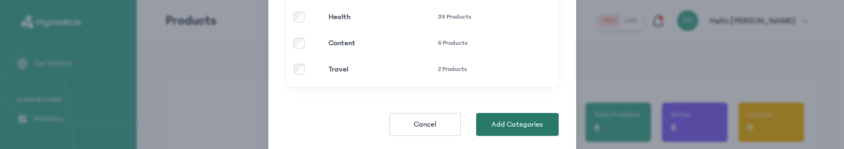
click at [495, 115] on button "Add Categories" at bounding box center [517, 124] width 83 height 23
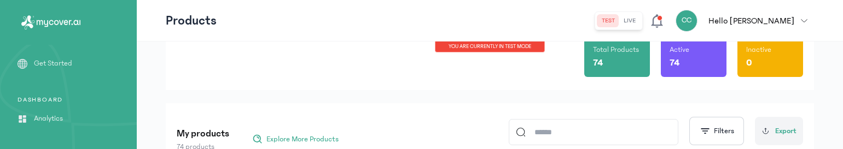
scroll to position [94, 0]
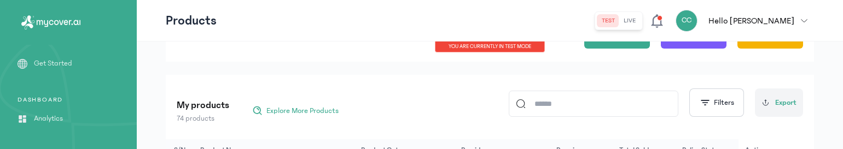
click at [540, 100] on input at bounding box center [597, 103] width 145 height 25
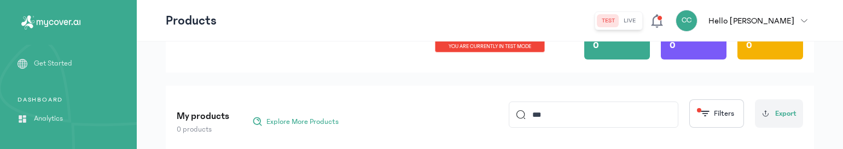
scroll to position [81, 0]
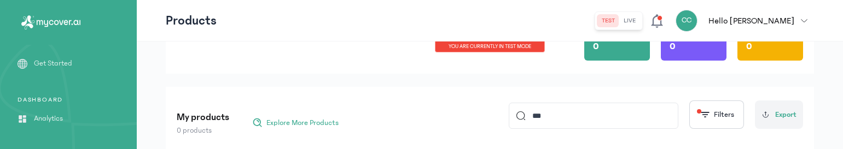
click at [553, 113] on input "***" at bounding box center [597, 115] width 145 height 25
click at [466, 90] on div "My products 0 products Explore More Products ***** Filters Export S/N Product N…" at bounding box center [490, 133] width 648 height 93
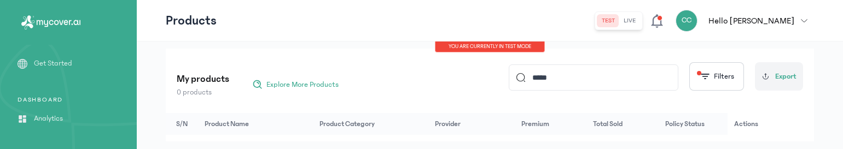
scroll to position [112, 0]
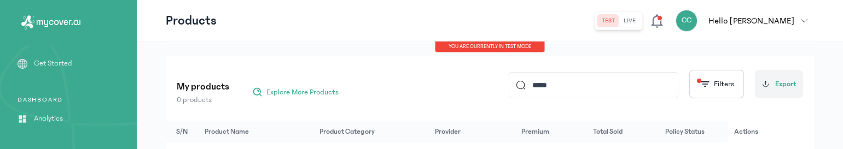
click at [568, 89] on input "*****" at bounding box center [597, 85] width 145 height 25
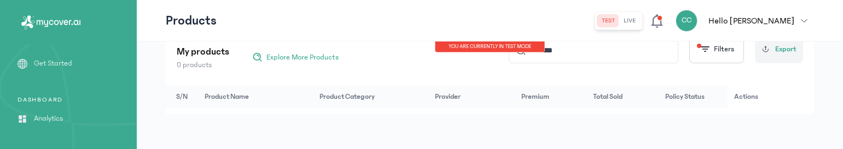
scroll to position [120, 0]
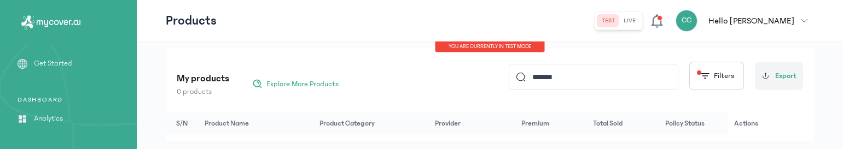
click at [536, 77] on input "*******" at bounding box center [597, 77] width 145 height 25
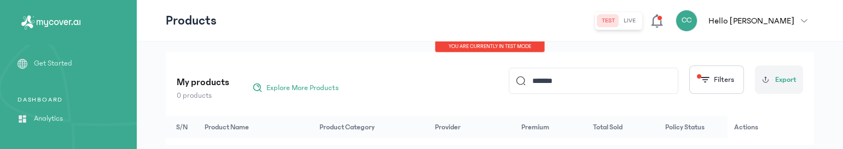
scroll to position [106, 0]
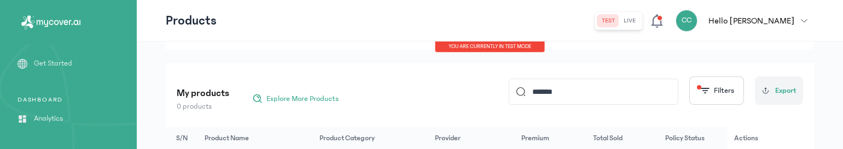
click at [550, 95] on input "*******" at bounding box center [597, 91] width 145 height 25
type input "*******"
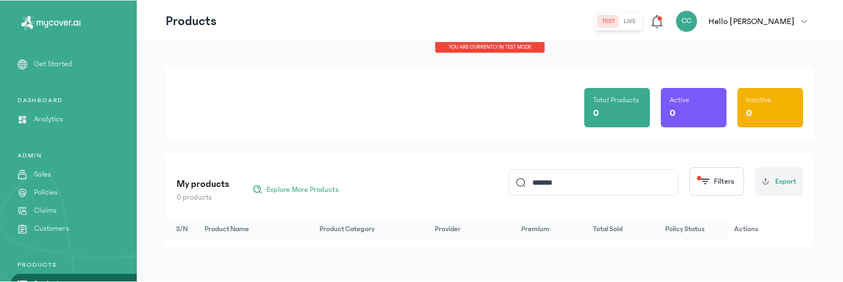
scroll to position [14, 0]
